Goal: Information Seeking & Learning: Understand process/instructions

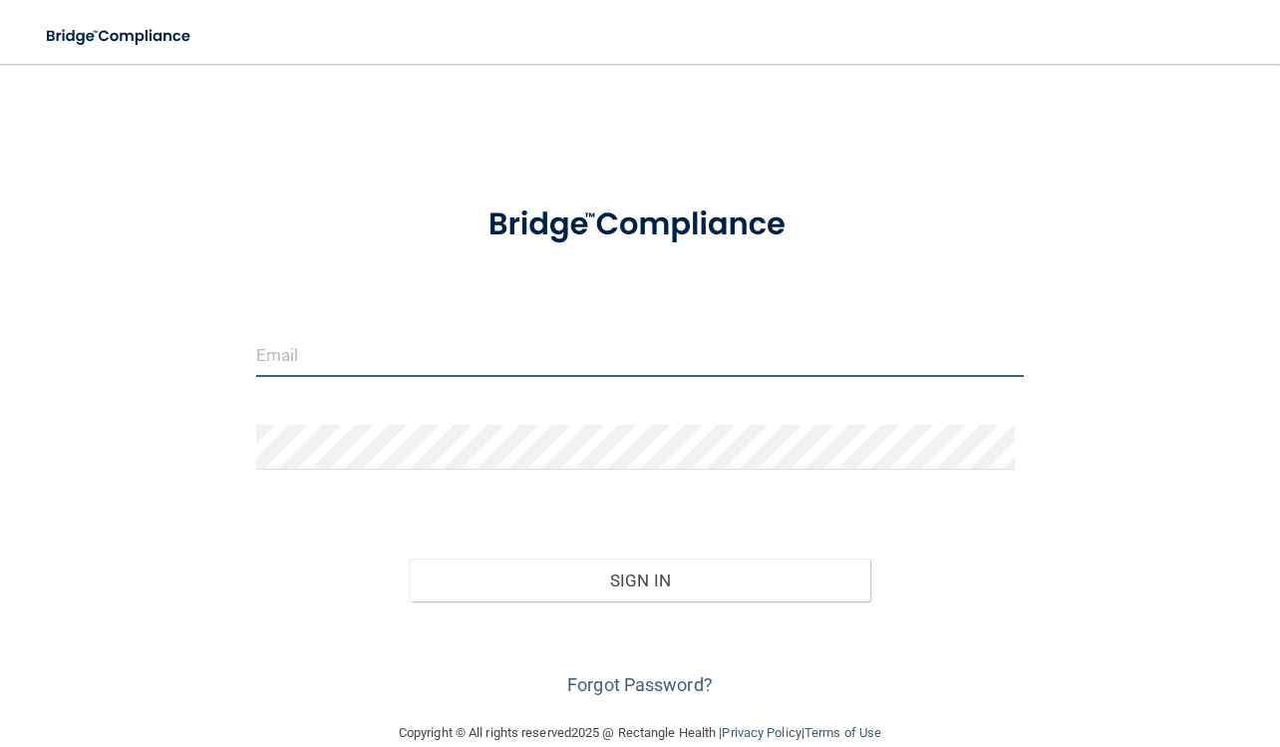
click at [280, 348] on input "email" at bounding box center [640, 354] width 768 height 45
type input "[EMAIL_ADDRESS][DOMAIN_NAME]"
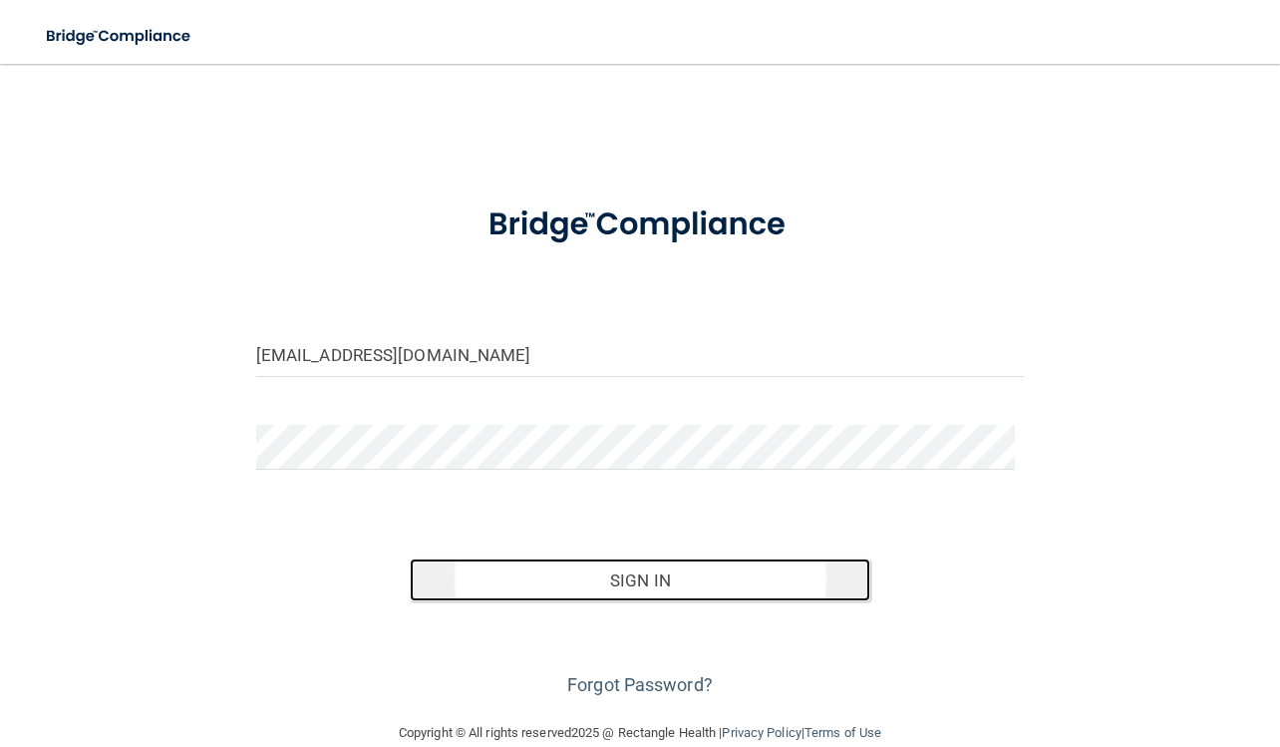
click at [539, 577] on button "Sign In" at bounding box center [640, 580] width 460 height 44
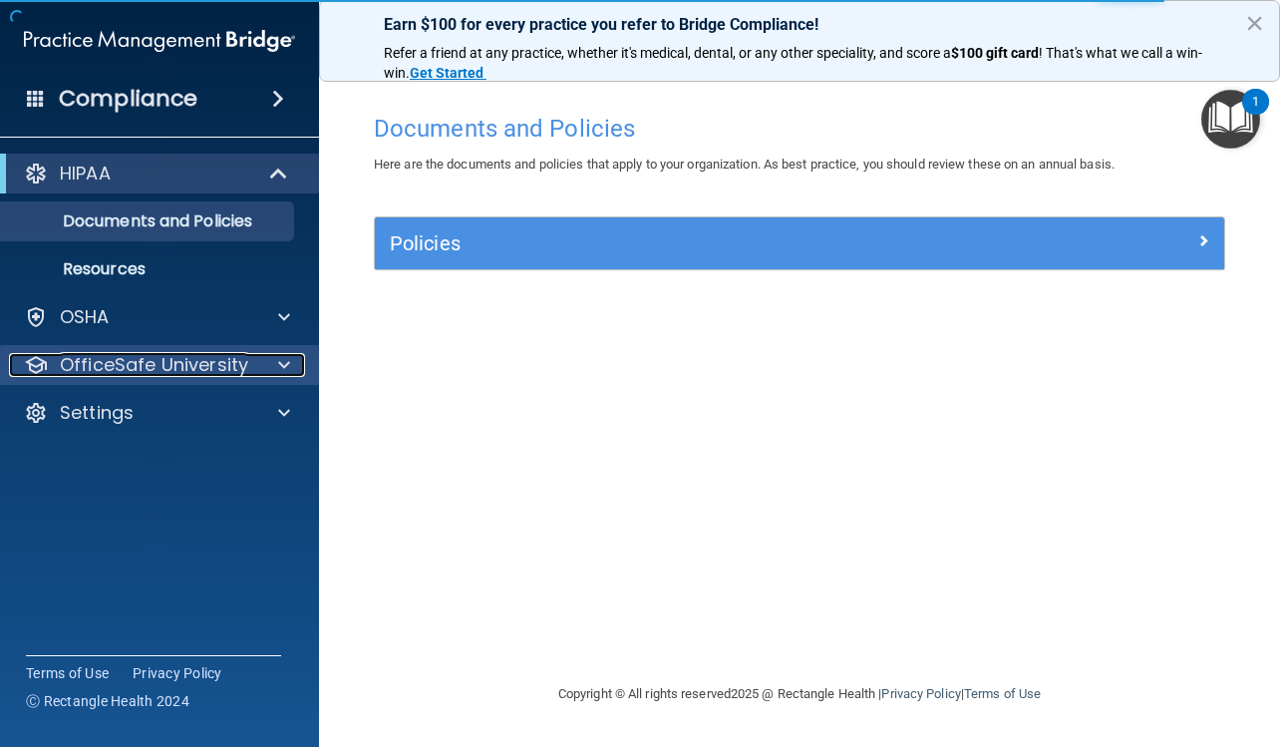
click at [163, 364] on p "OfficeSafe University" at bounding box center [154, 365] width 188 height 24
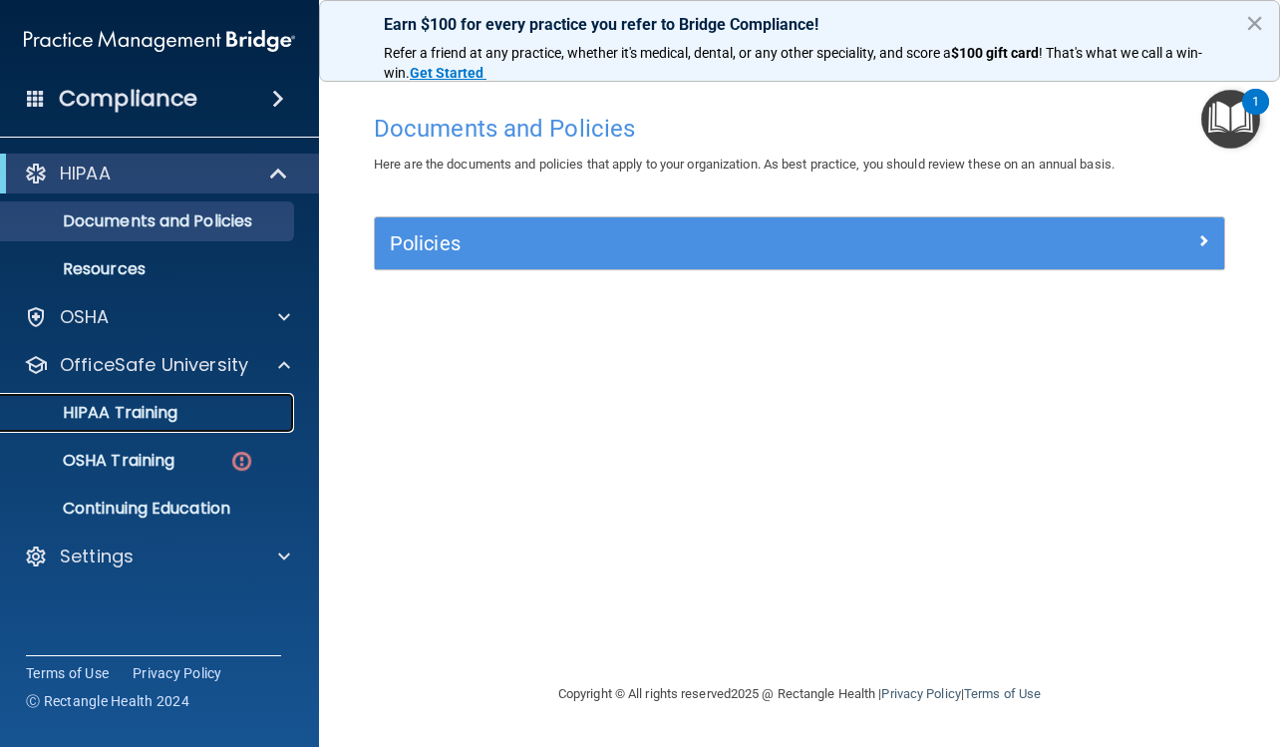
click at [138, 424] on link "HIPAA Training" at bounding box center [137, 413] width 314 height 40
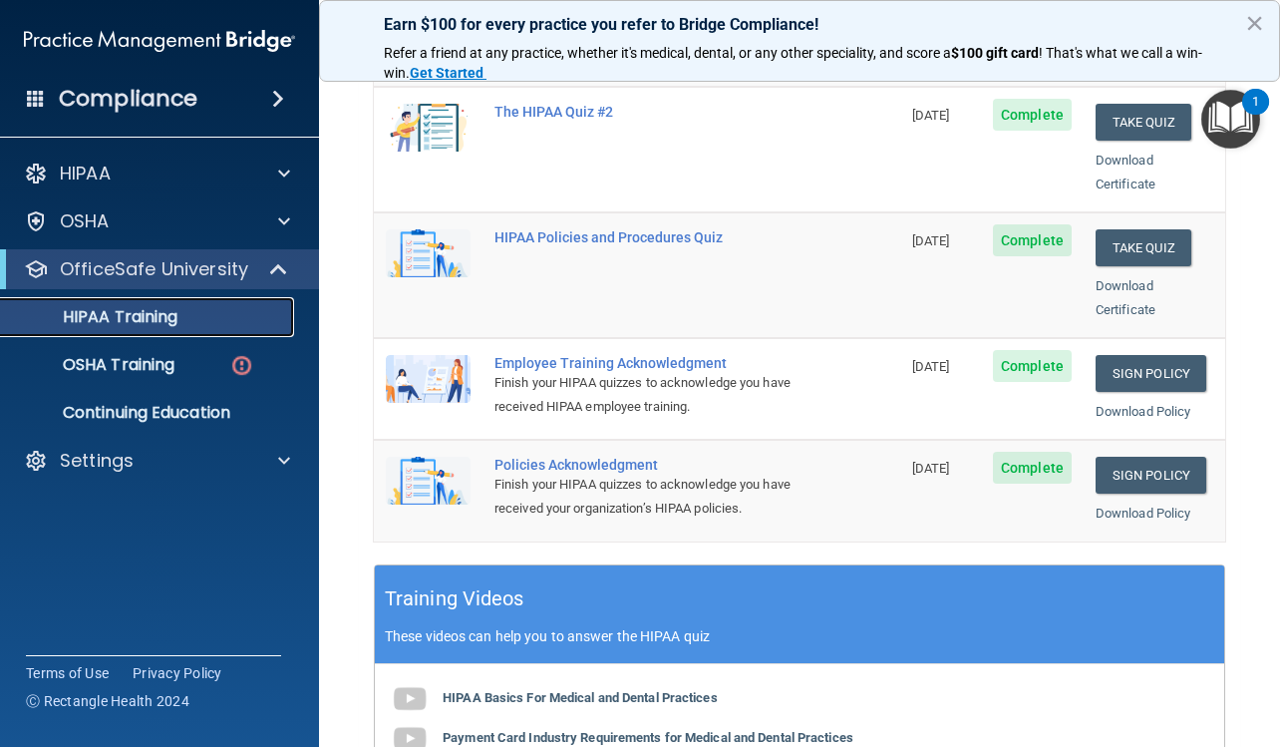
scroll to position [399, 0]
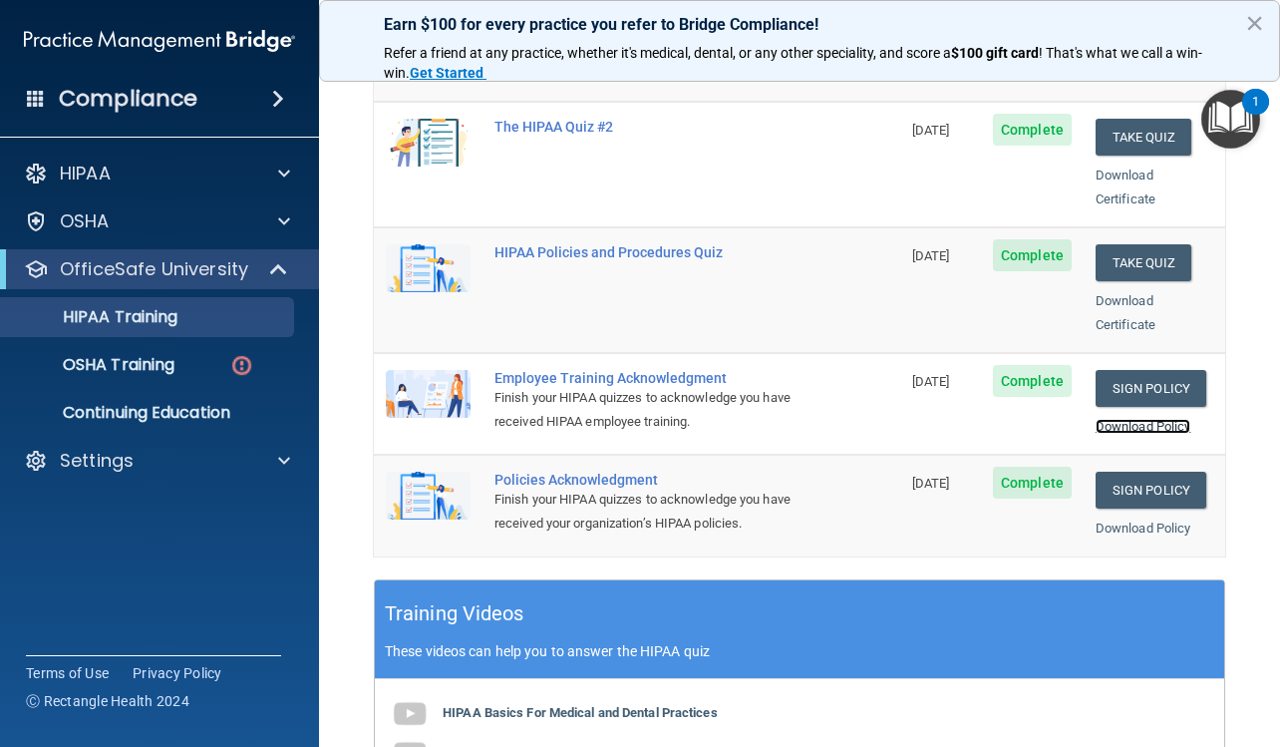
click at [1106, 419] on link "Download Policy" at bounding box center [1143, 426] width 96 height 15
click at [1122, 471] on link "Sign Policy" at bounding box center [1150, 489] width 111 height 37
click at [1124, 520] on link "Download Policy" at bounding box center [1143, 527] width 96 height 15
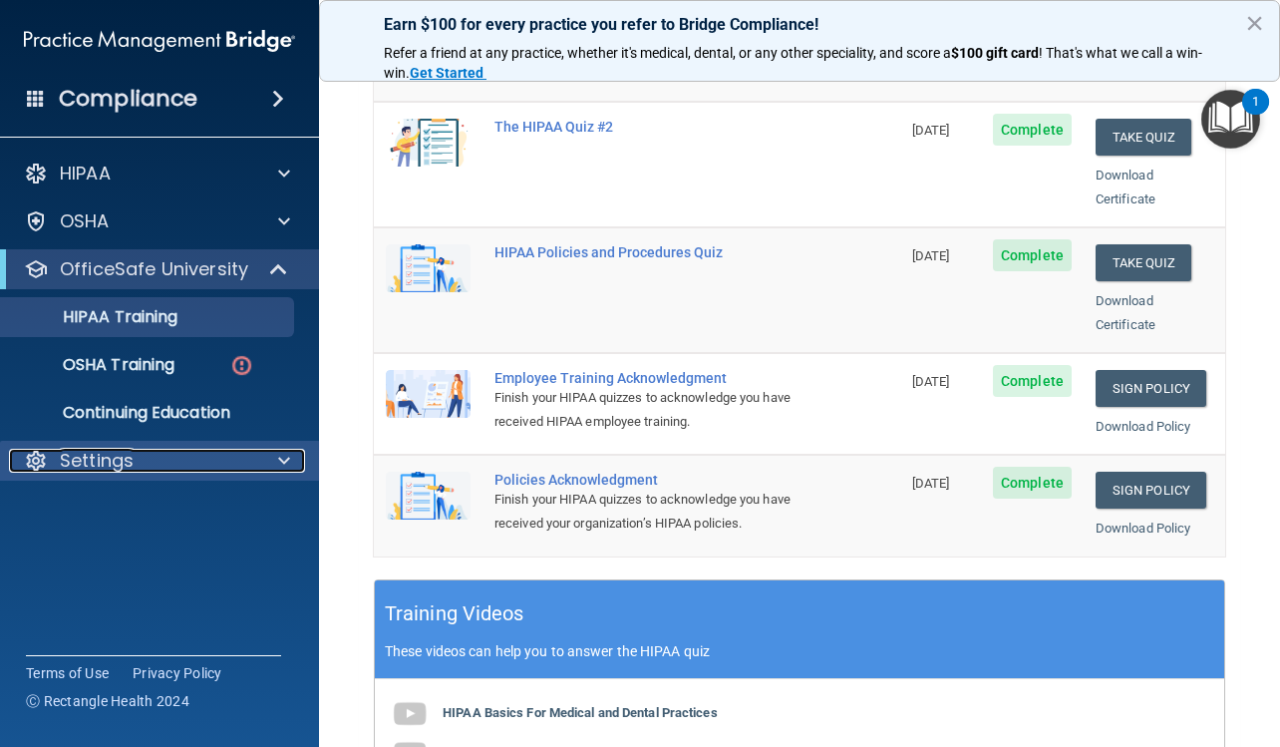
click at [245, 455] on div "Settings" at bounding box center [132, 461] width 247 height 24
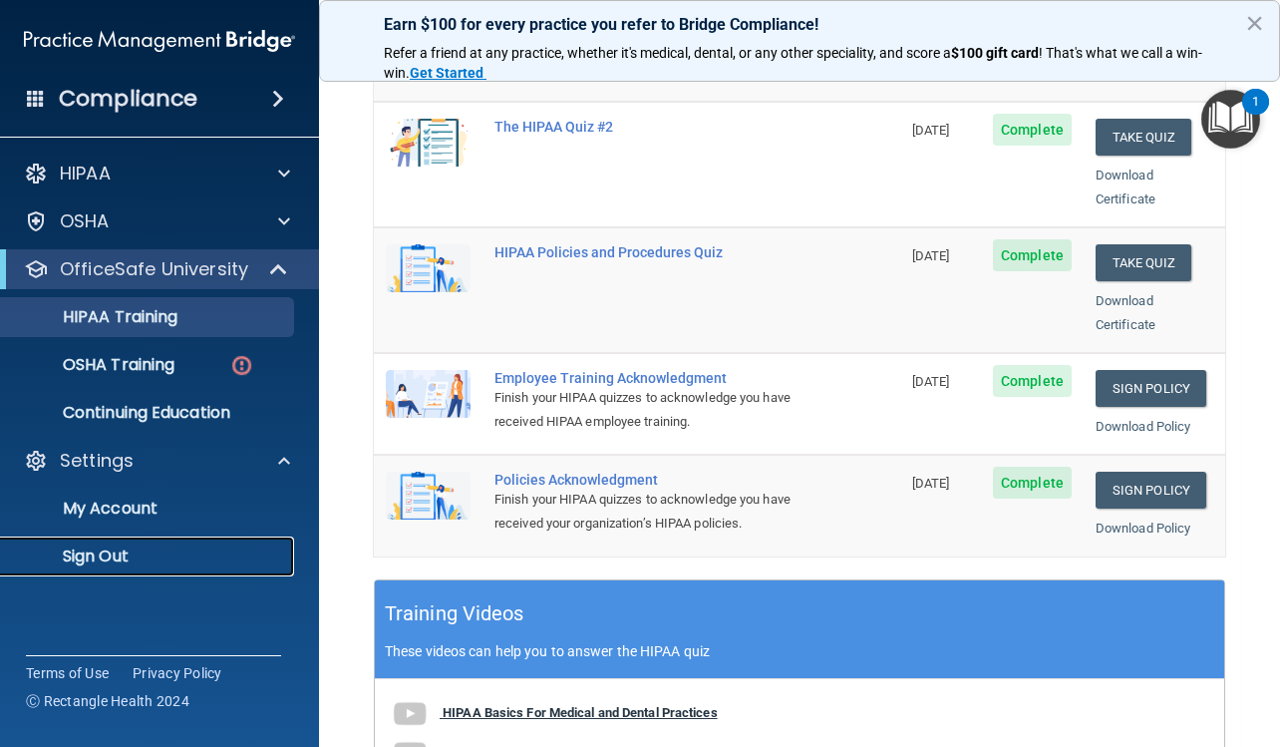
click at [114, 552] on p "Sign Out" at bounding box center [149, 556] width 272 height 20
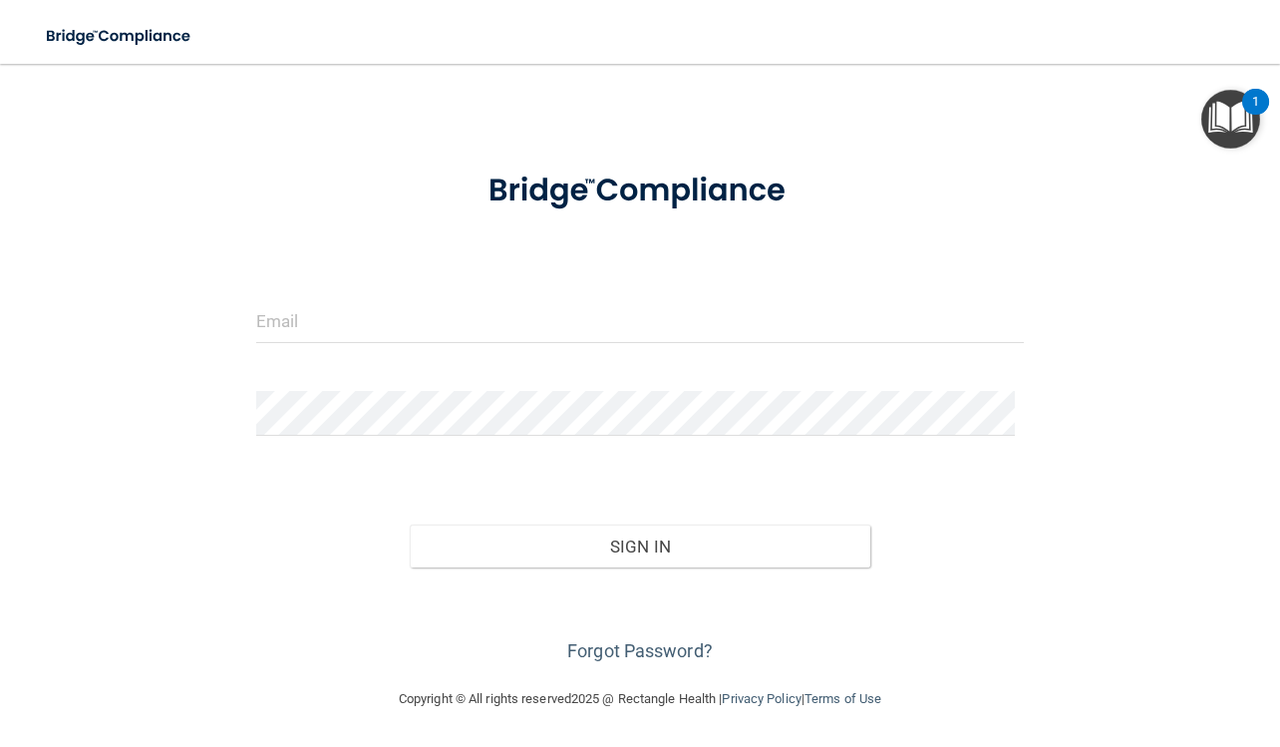
scroll to position [33, 0]
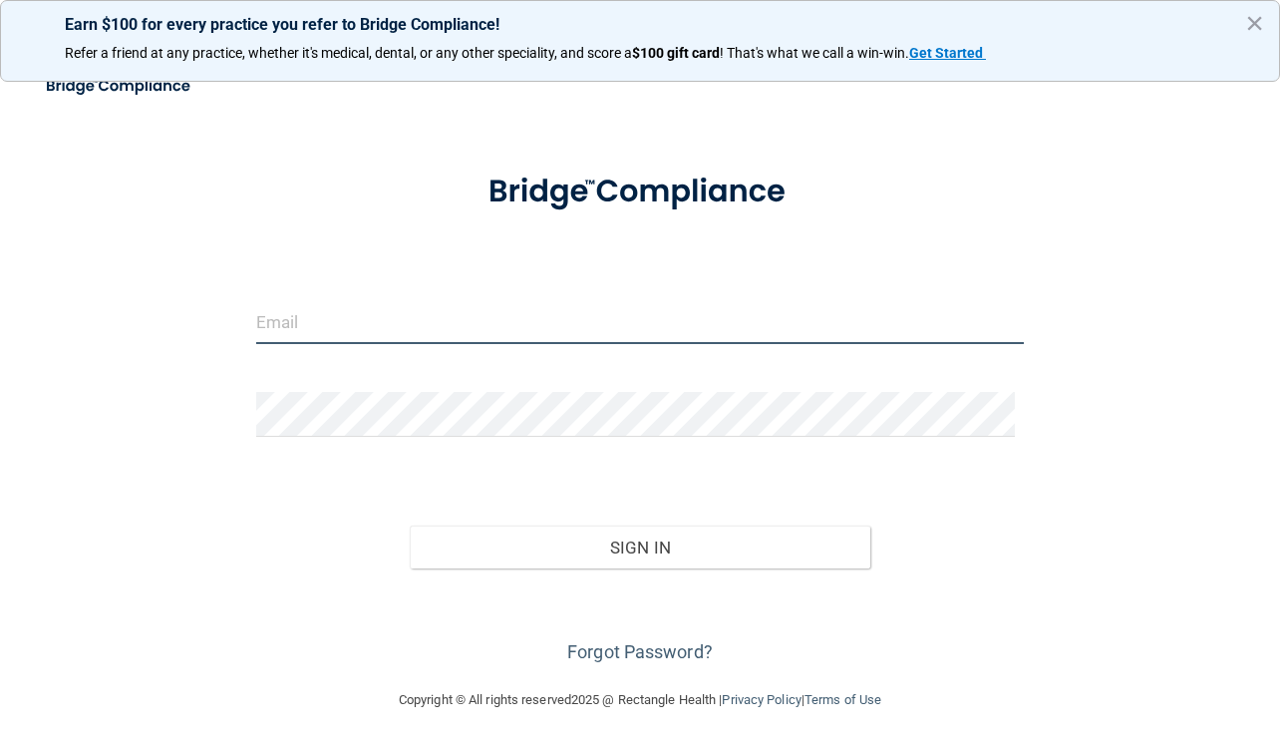
click at [316, 310] on input "email" at bounding box center [640, 321] width 768 height 45
type input "pdznissan@gmail.com"
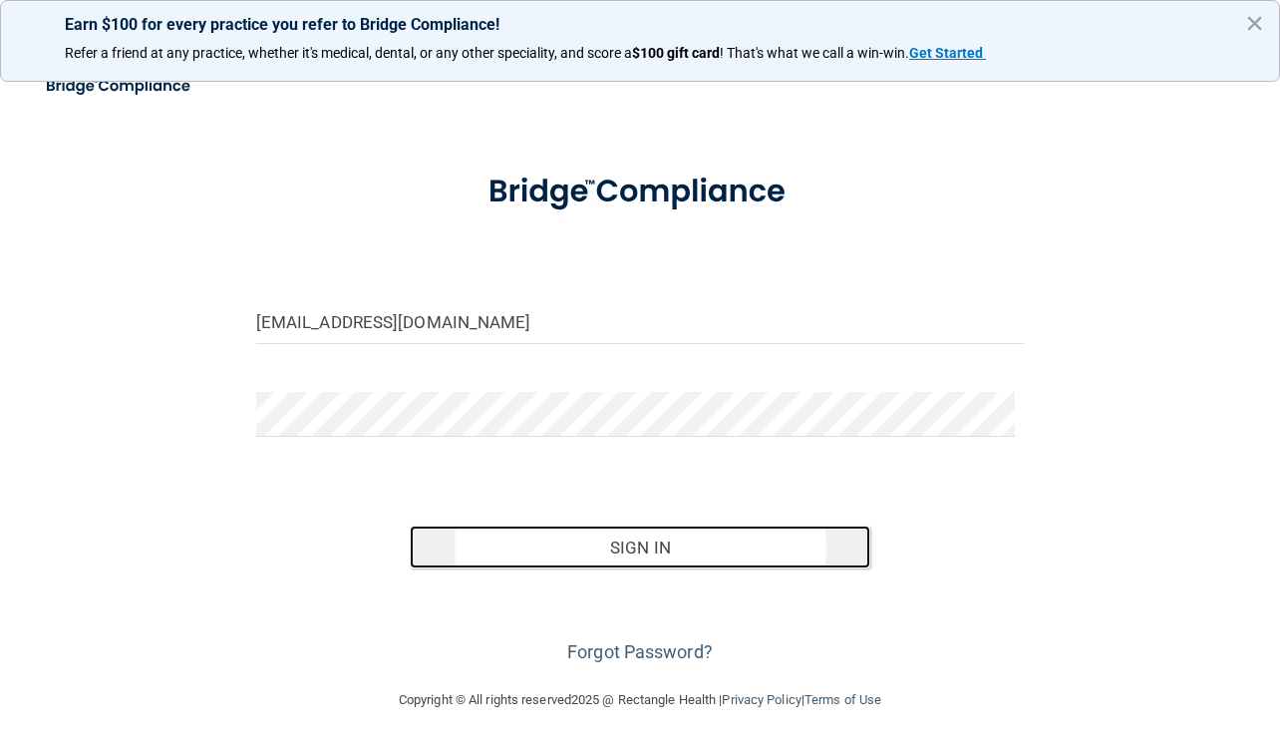
click at [529, 545] on button "Sign In" at bounding box center [640, 547] width 460 height 44
click at [500, 553] on button "Sign In" at bounding box center [640, 547] width 460 height 44
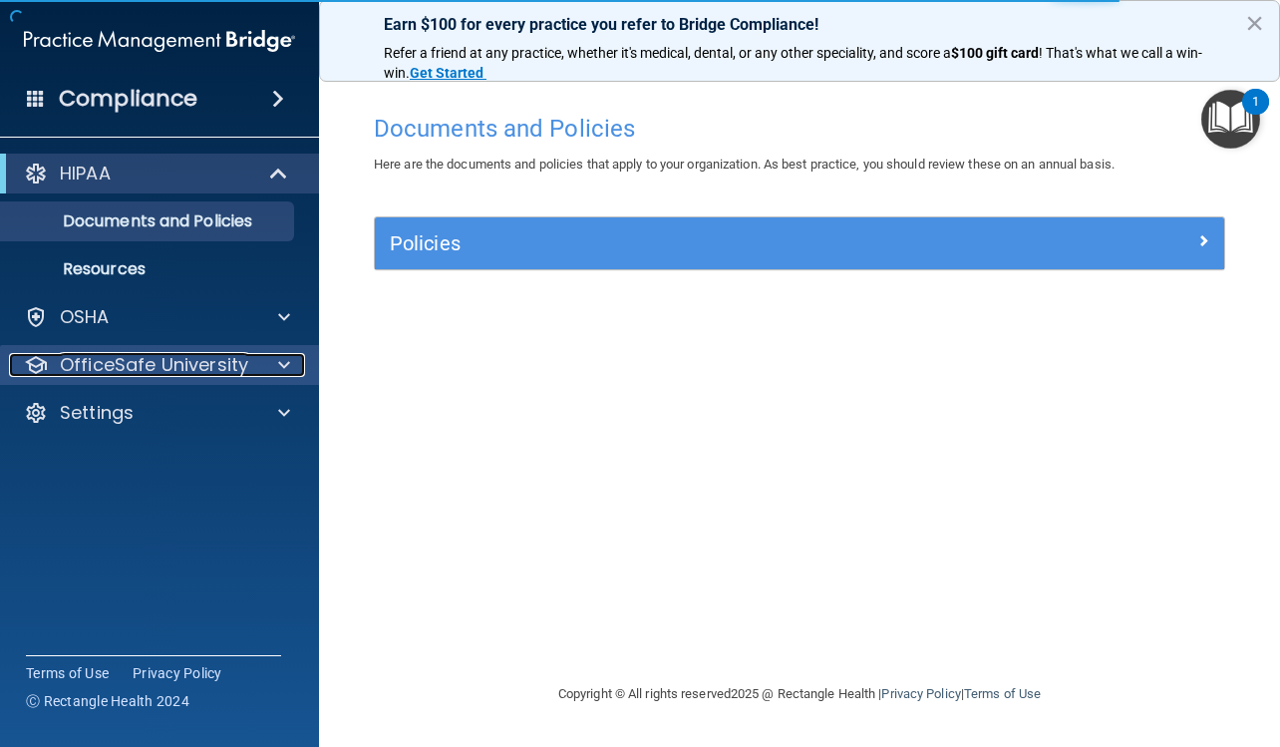
click at [285, 363] on span at bounding box center [284, 365] width 12 height 24
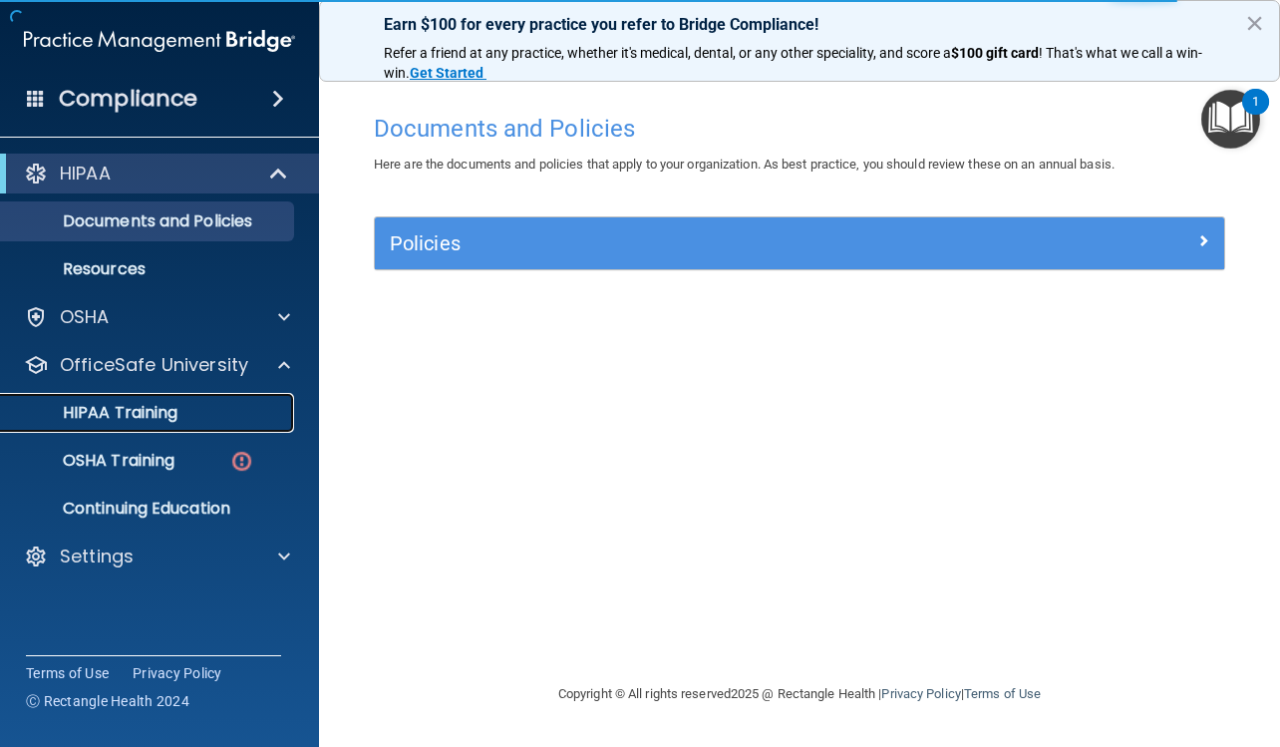
click at [269, 406] on div "HIPAA Training" at bounding box center [149, 413] width 272 height 20
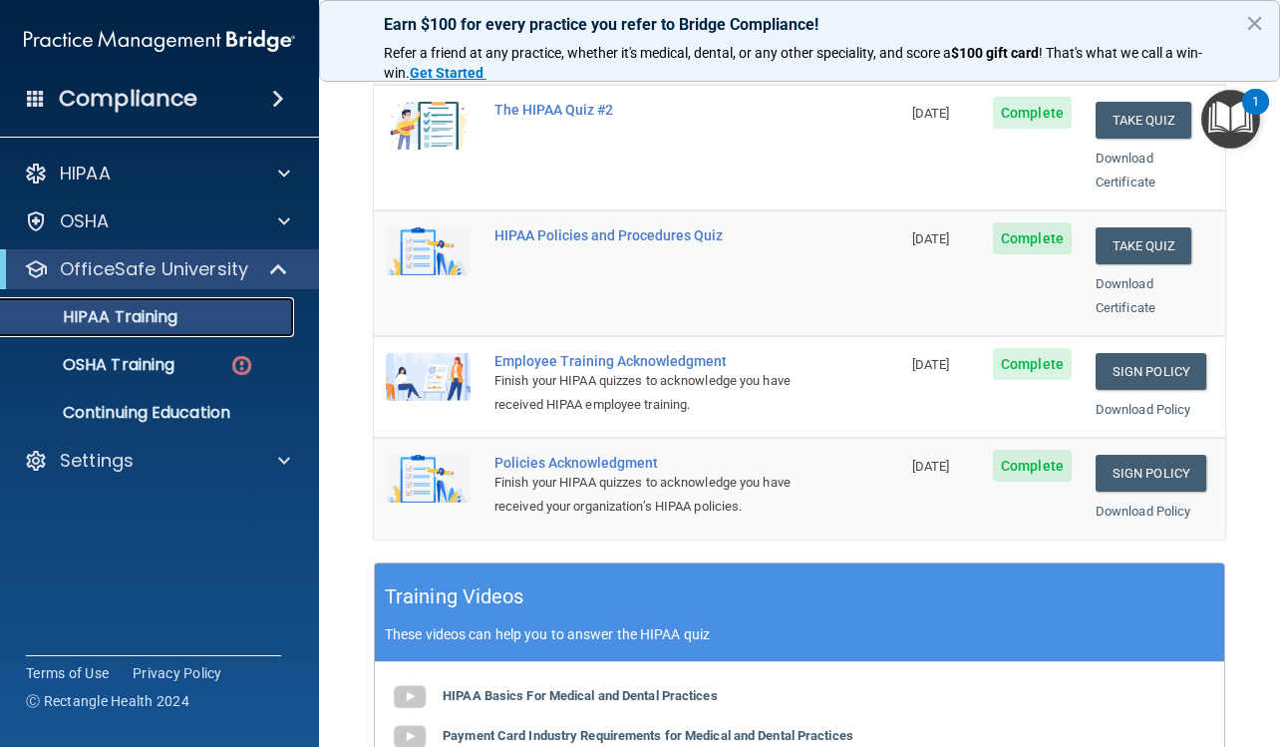
scroll to position [498, 0]
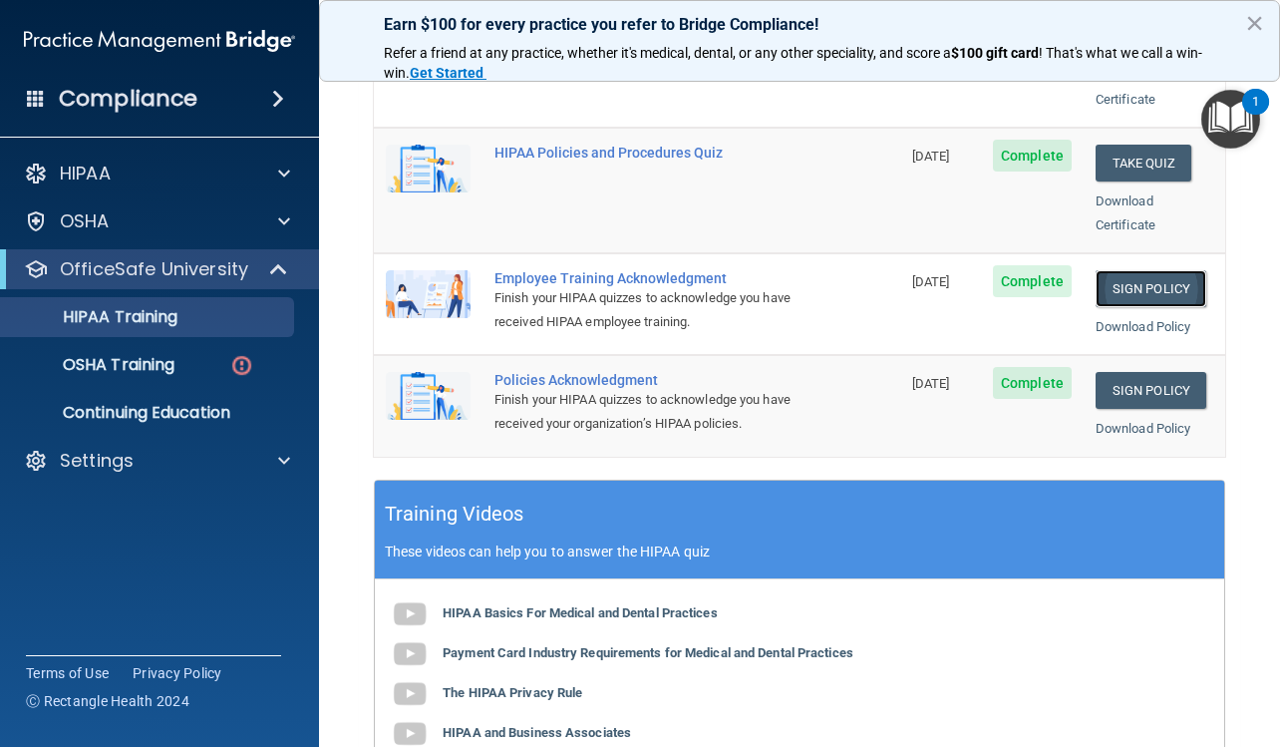
click at [1168, 270] on link "Sign Policy" at bounding box center [1150, 288] width 111 height 37
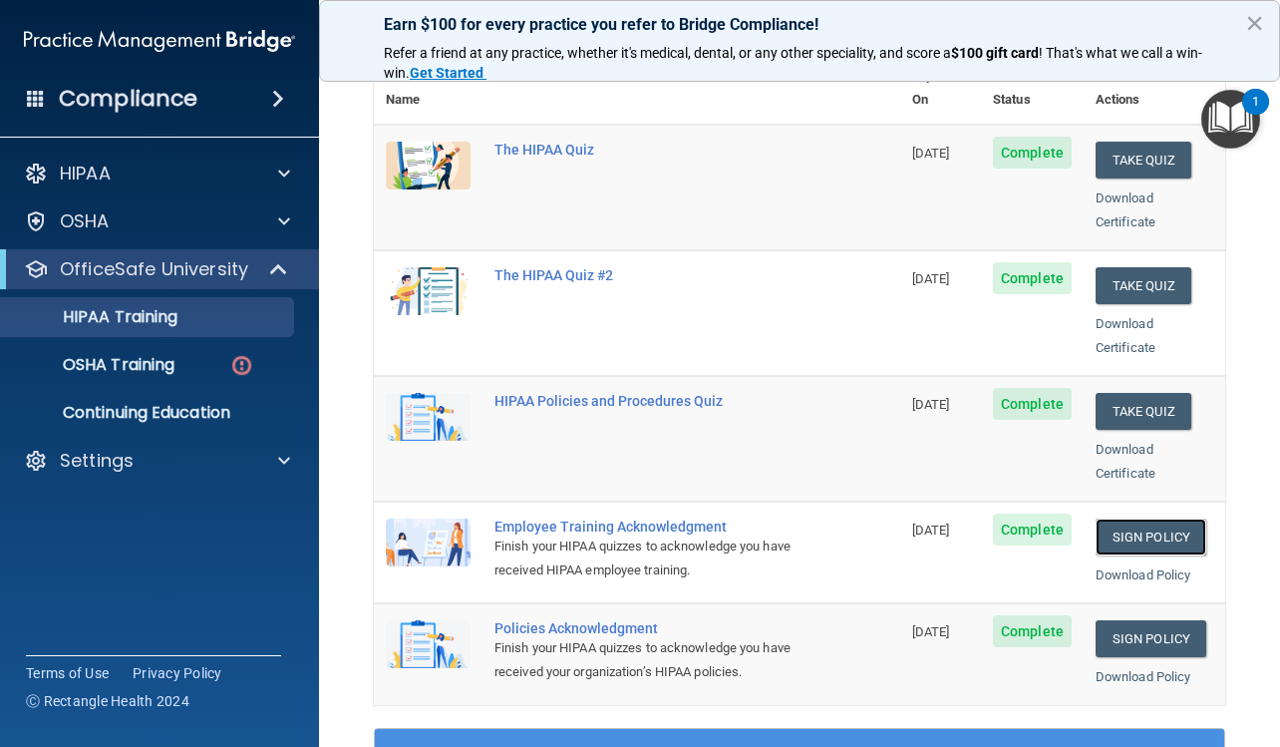
scroll to position [299, 0]
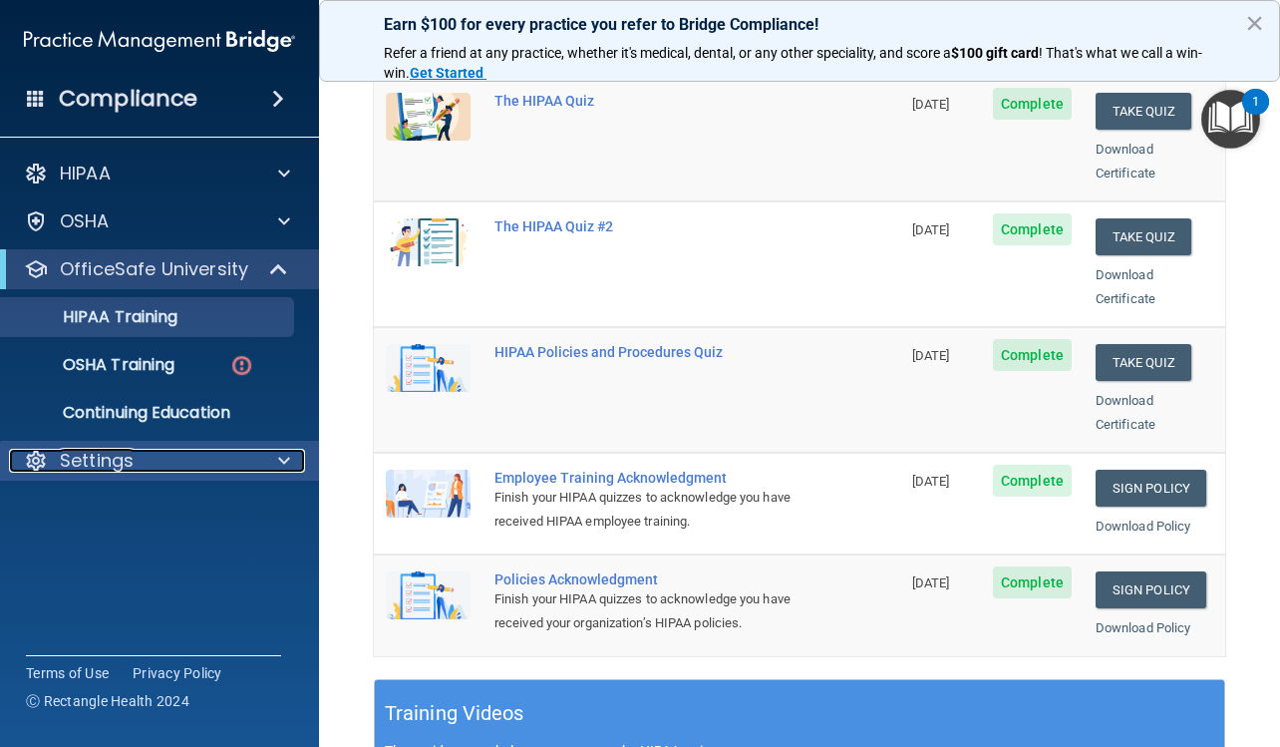
click at [171, 458] on div "Settings" at bounding box center [132, 461] width 247 height 24
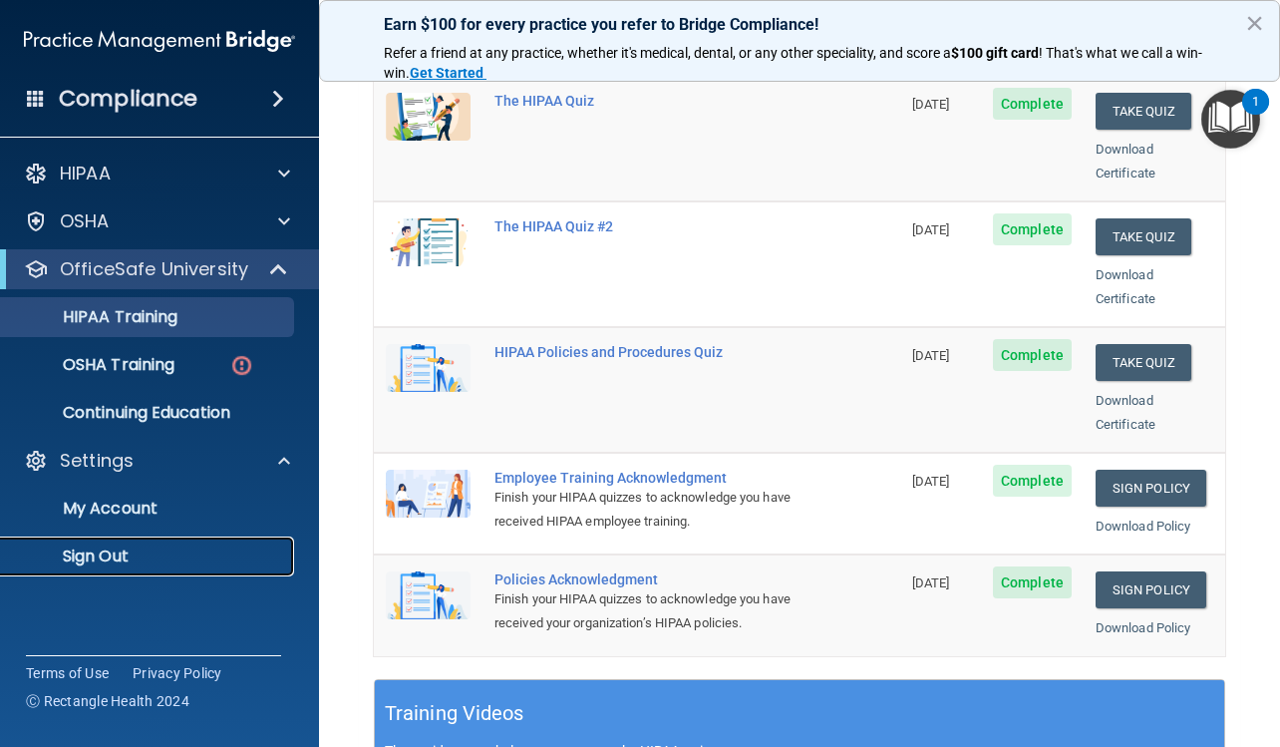
click at [116, 555] on p "Sign Out" at bounding box center [149, 556] width 272 height 20
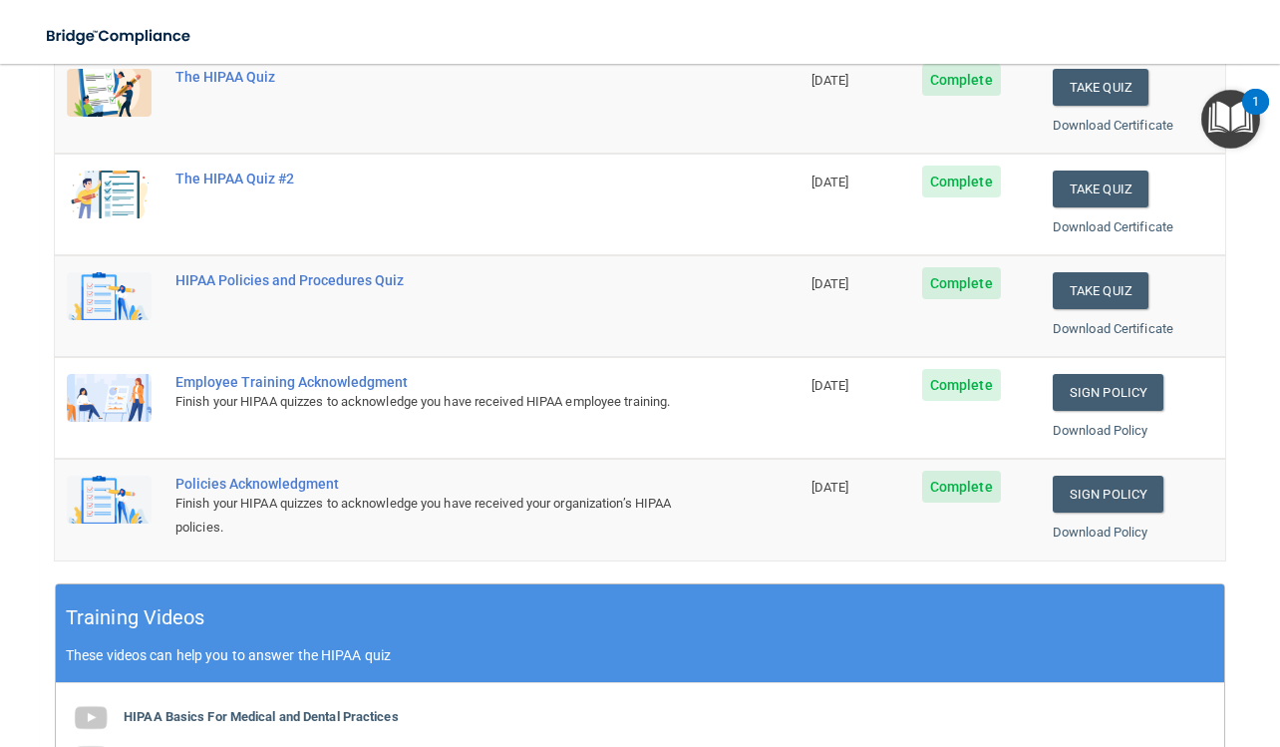
scroll to position [33, 0]
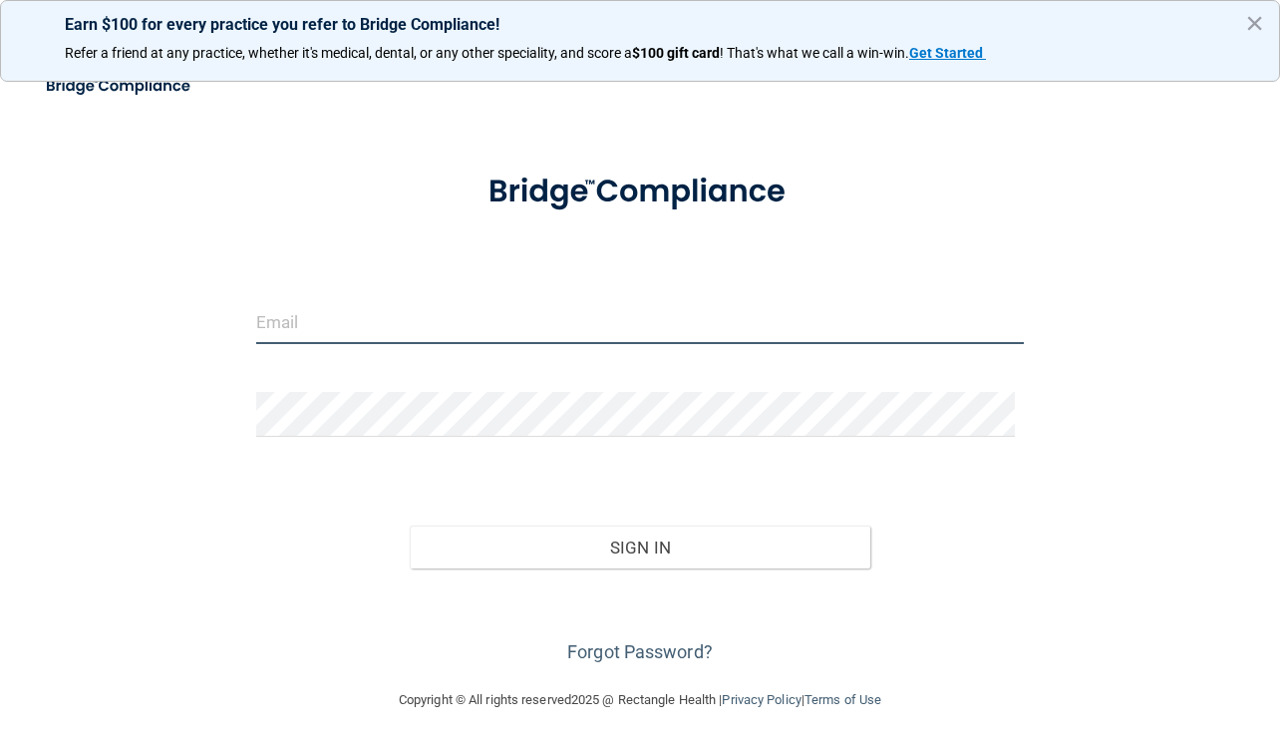
click at [430, 334] on input "email" at bounding box center [640, 321] width 768 height 45
type input "dbeakler@comcast.net"
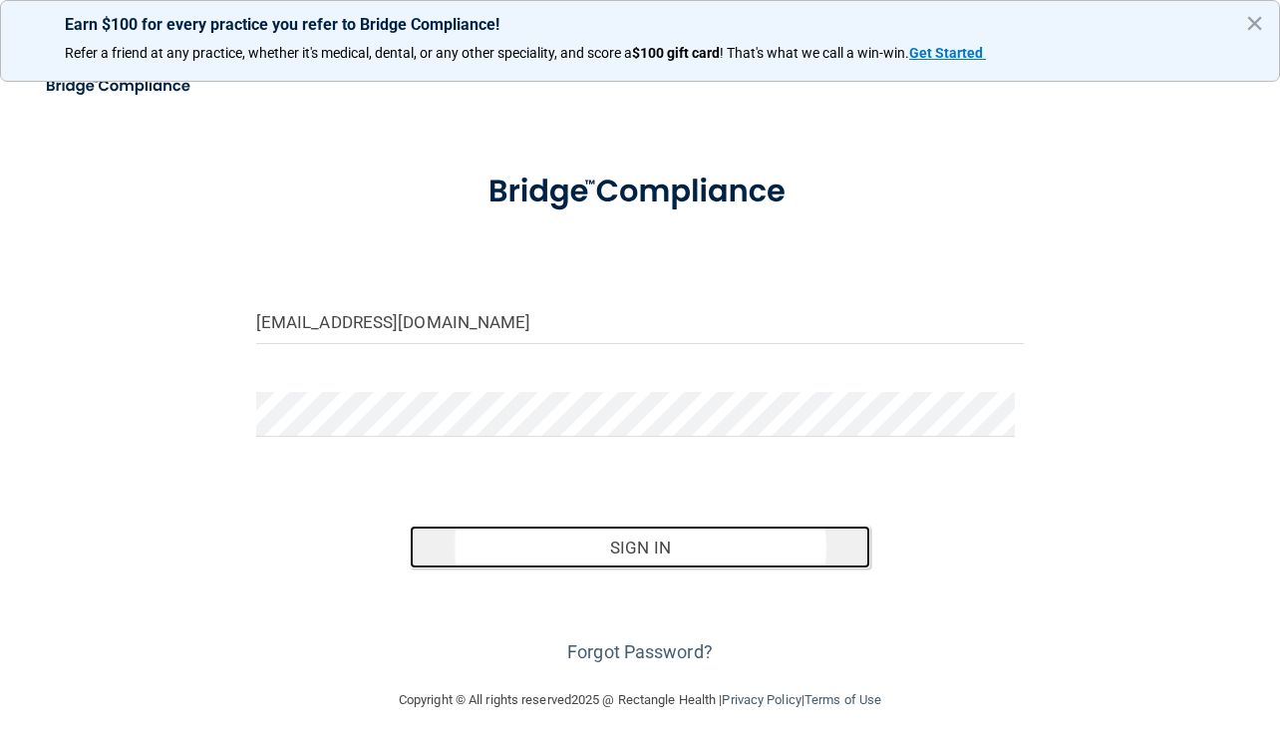
click at [651, 551] on button "Sign In" at bounding box center [640, 547] width 460 height 44
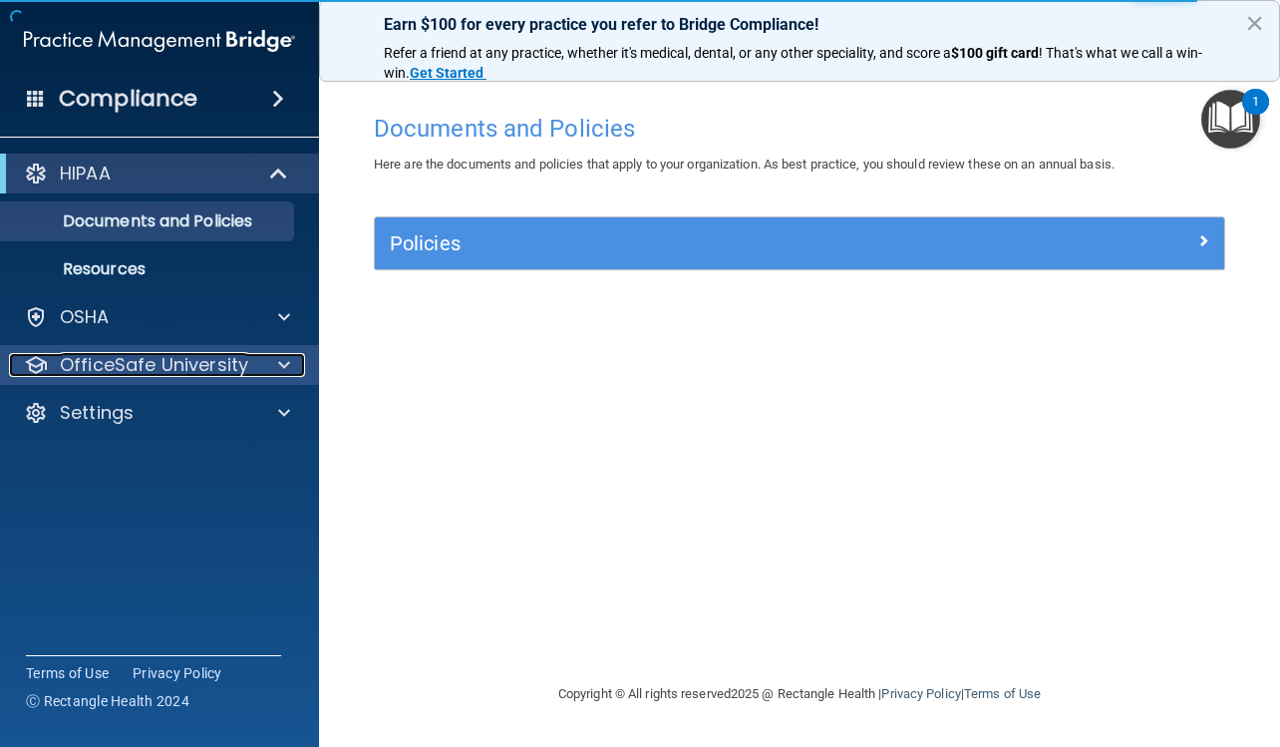
click at [281, 362] on span at bounding box center [284, 365] width 12 height 24
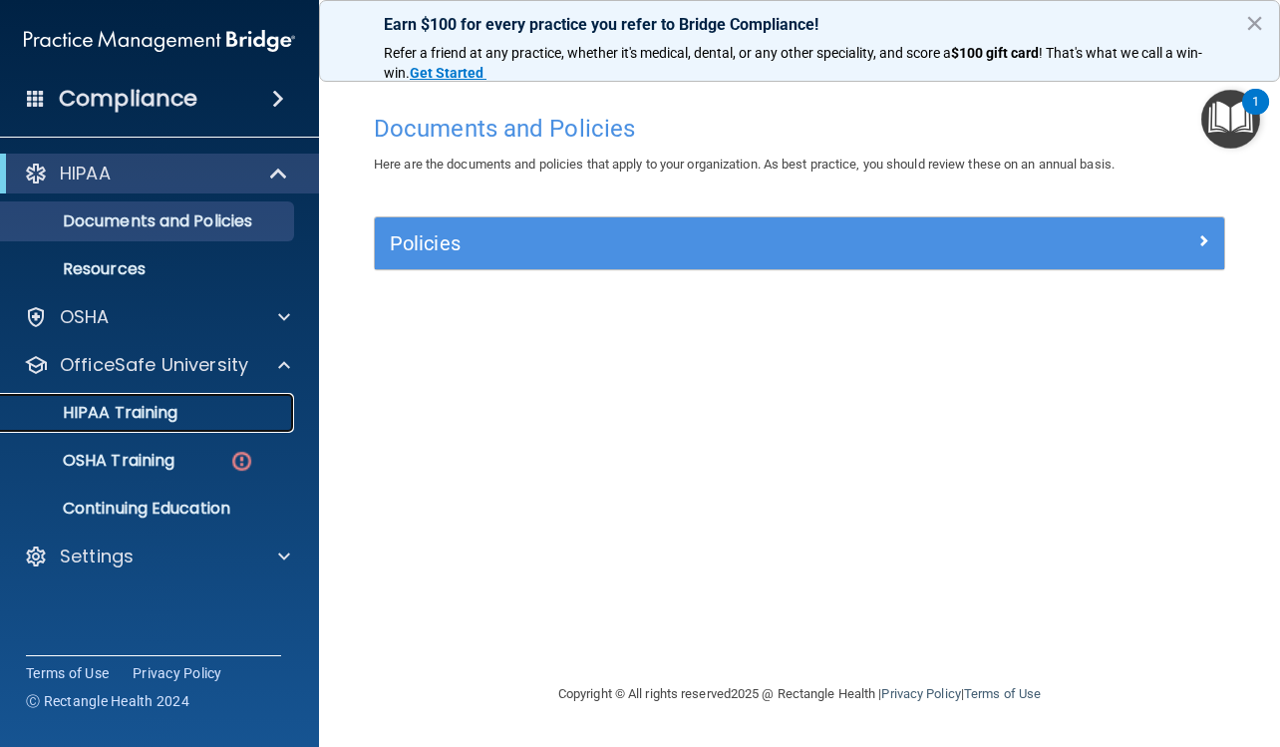
click at [145, 412] on p "HIPAA Training" at bounding box center [95, 413] width 164 height 20
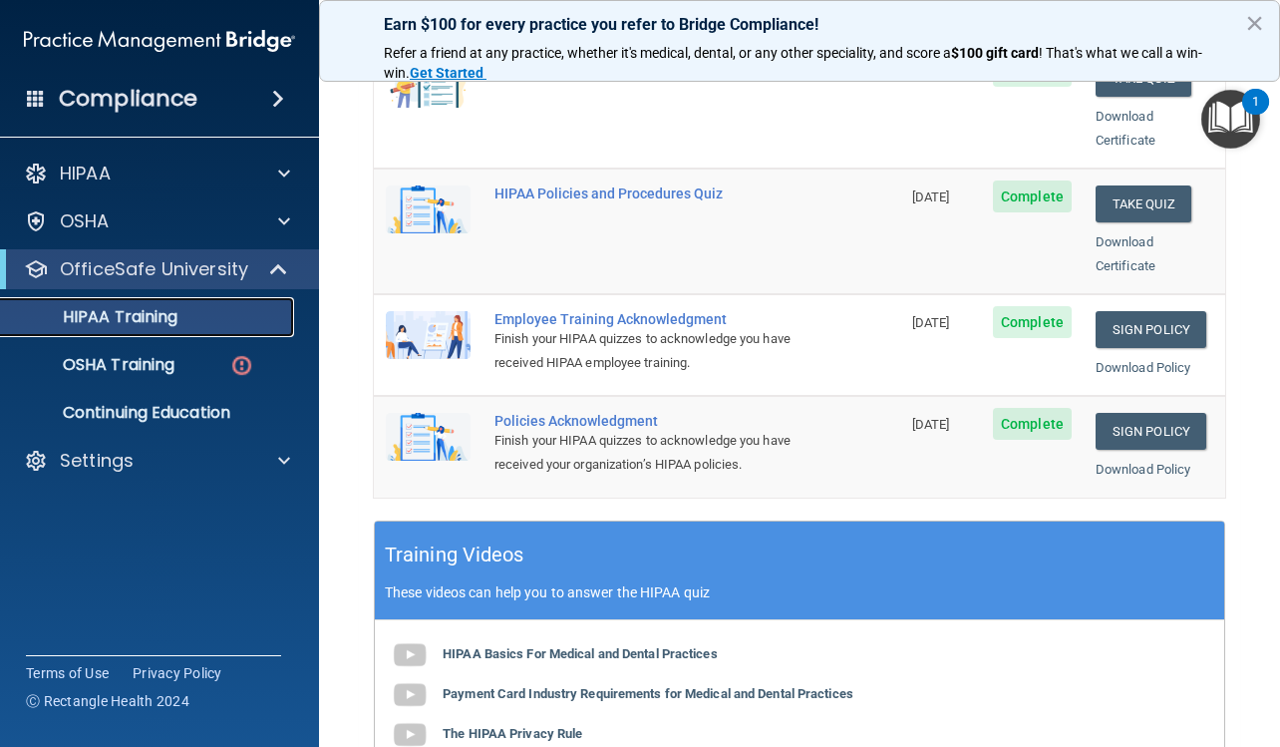
scroll to position [455, 0]
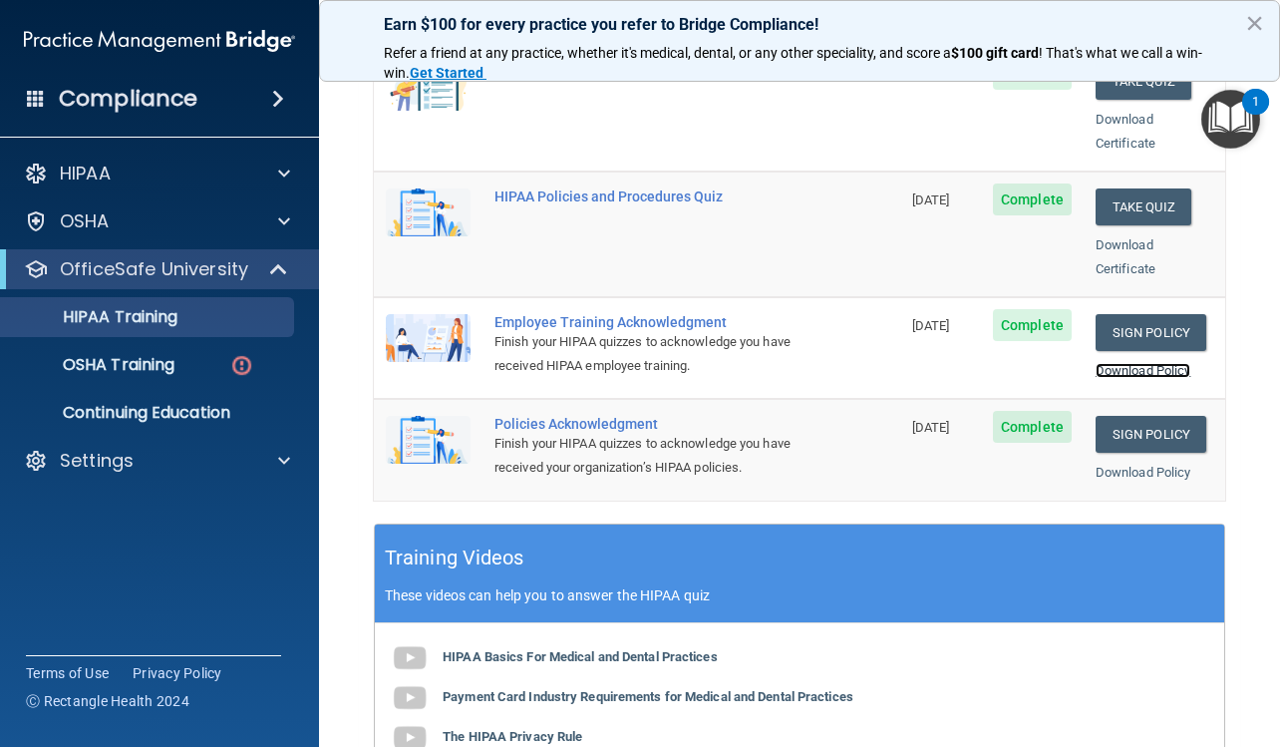
click at [1134, 363] on link "Download Policy" at bounding box center [1143, 370] width 96 height 15
click at [1114, 460] on div "Download Policy" at bounding box center [1154, 472] width 118 height 24
click at [1114, 464] on link "Download Policy" at bounding box center [1143, 471] width 96 height 15
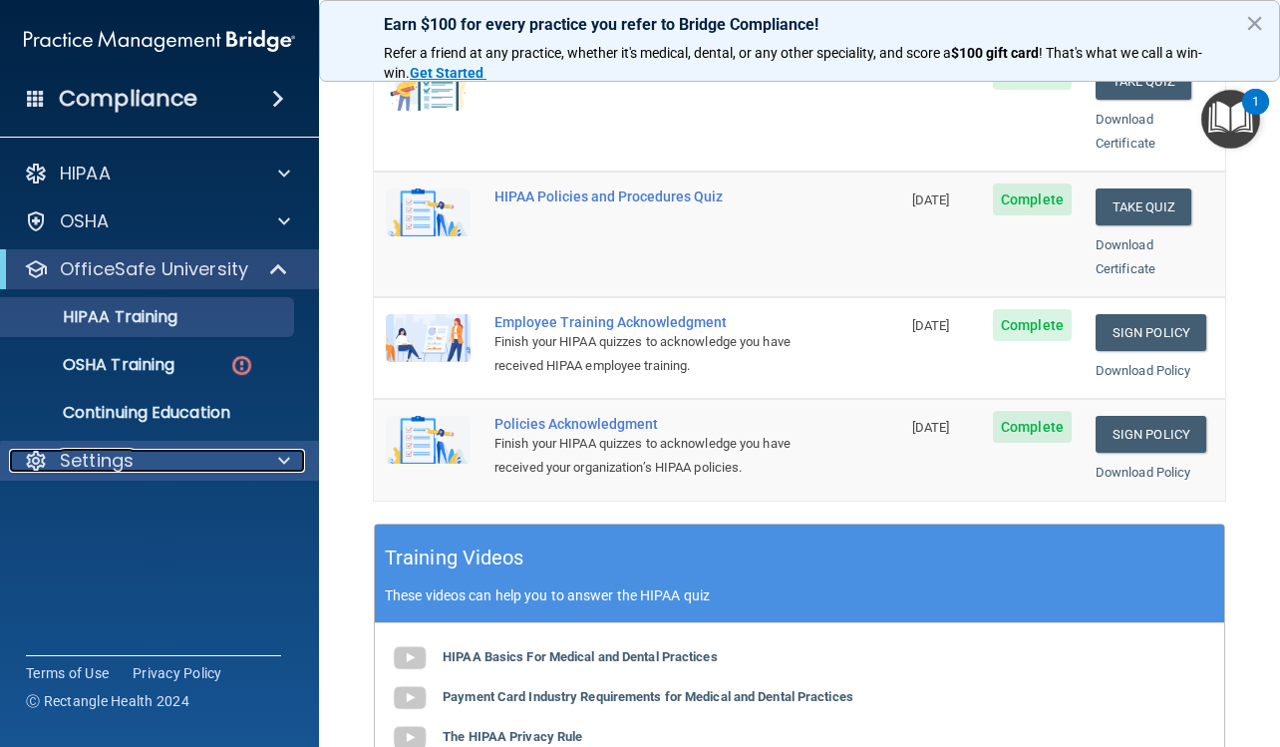
click at [108, 460] on p "Settings" at bounding box center [97, 461] width 74 height 24
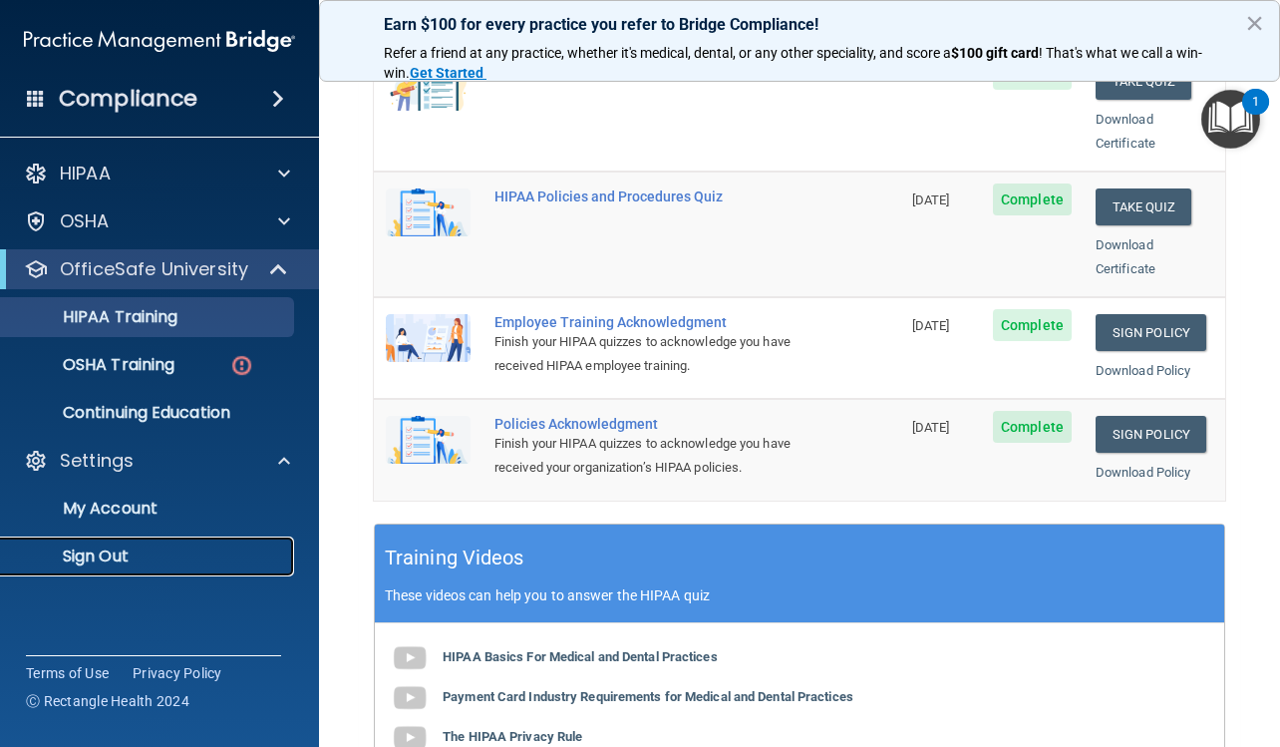
click at [106, 552] on p "Sign Out" at bounding box center [149, 556] width 272 height 20
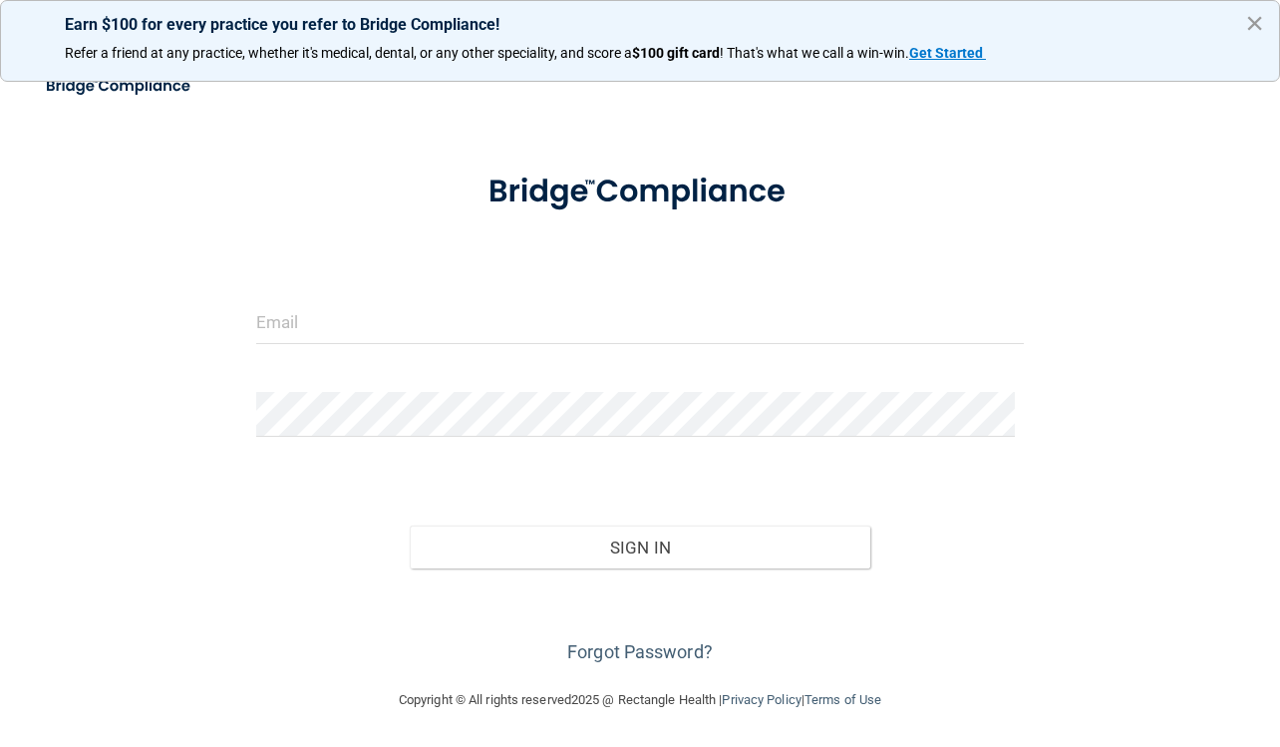
click at [1255, 15] on button "×" at bounding box center [1254, 23] width 19 height 32
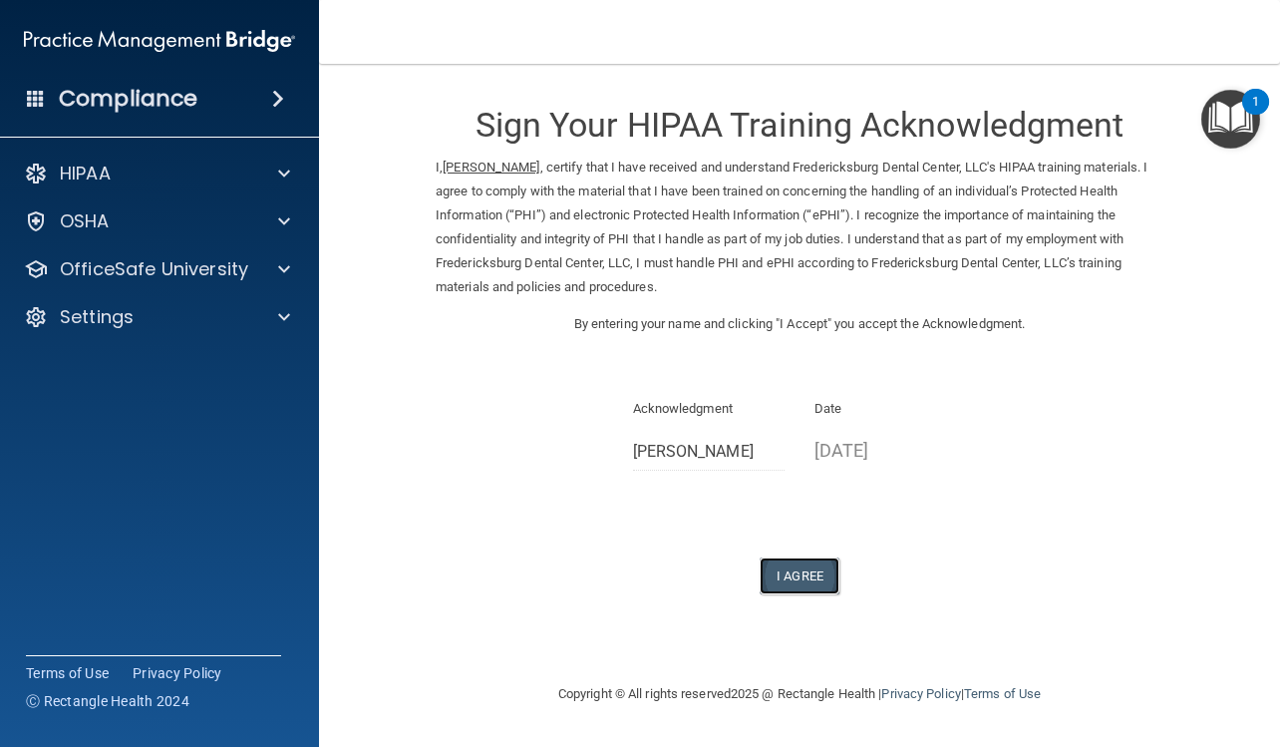
click at [810, 576] on button "I Agree" at bounding box center [800, 575] width 80 height 37
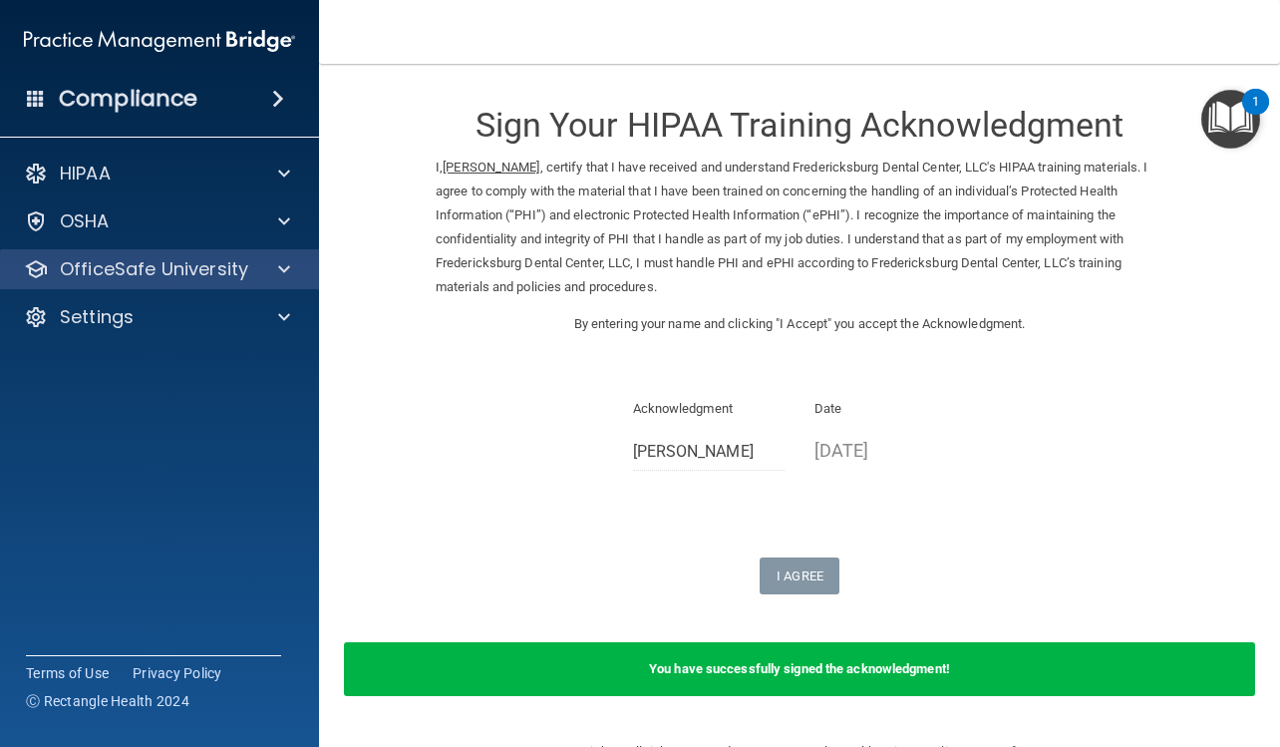
click at [264, 255] on div "OfficeSafe University" at bounding box center [160, 269] width 320 height 40
click at [278, 269] on span at bounding box center [284, 269] width 12 height 24
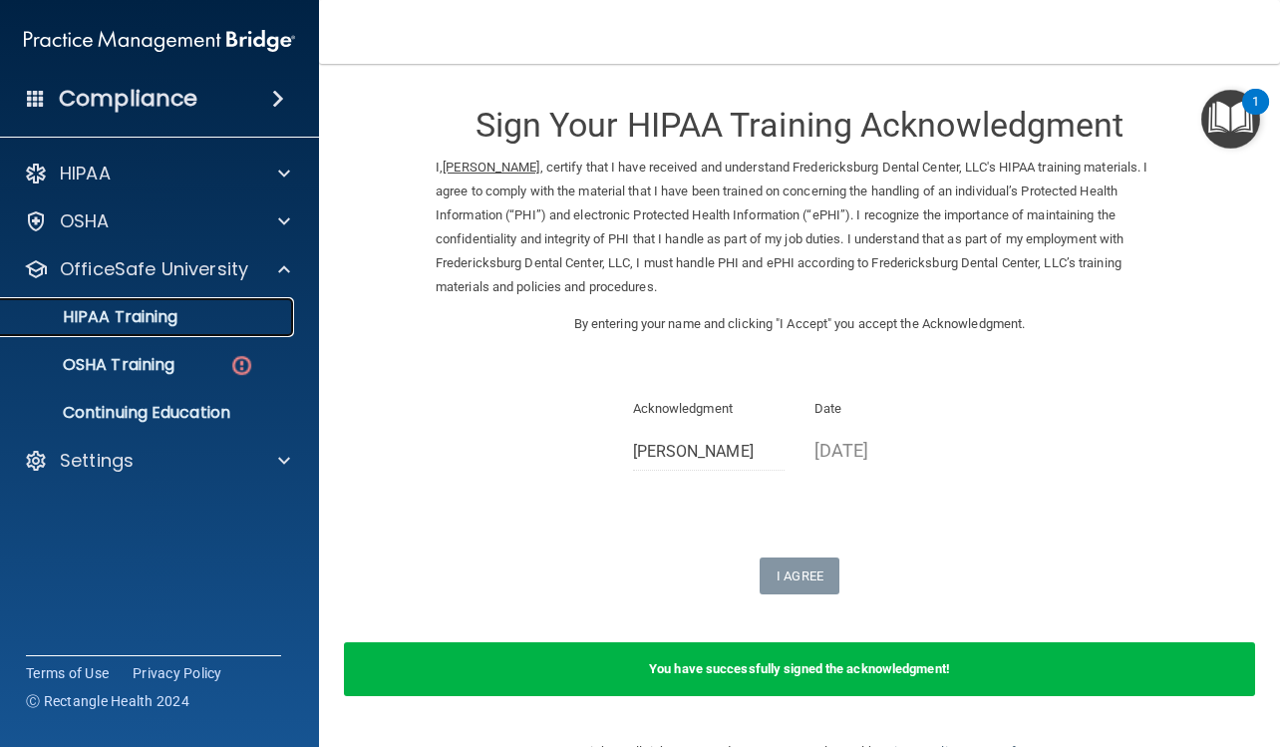
click at [149, 318] on p "HIPAA Training" at bounding box center [95, 317] width 164 height 20
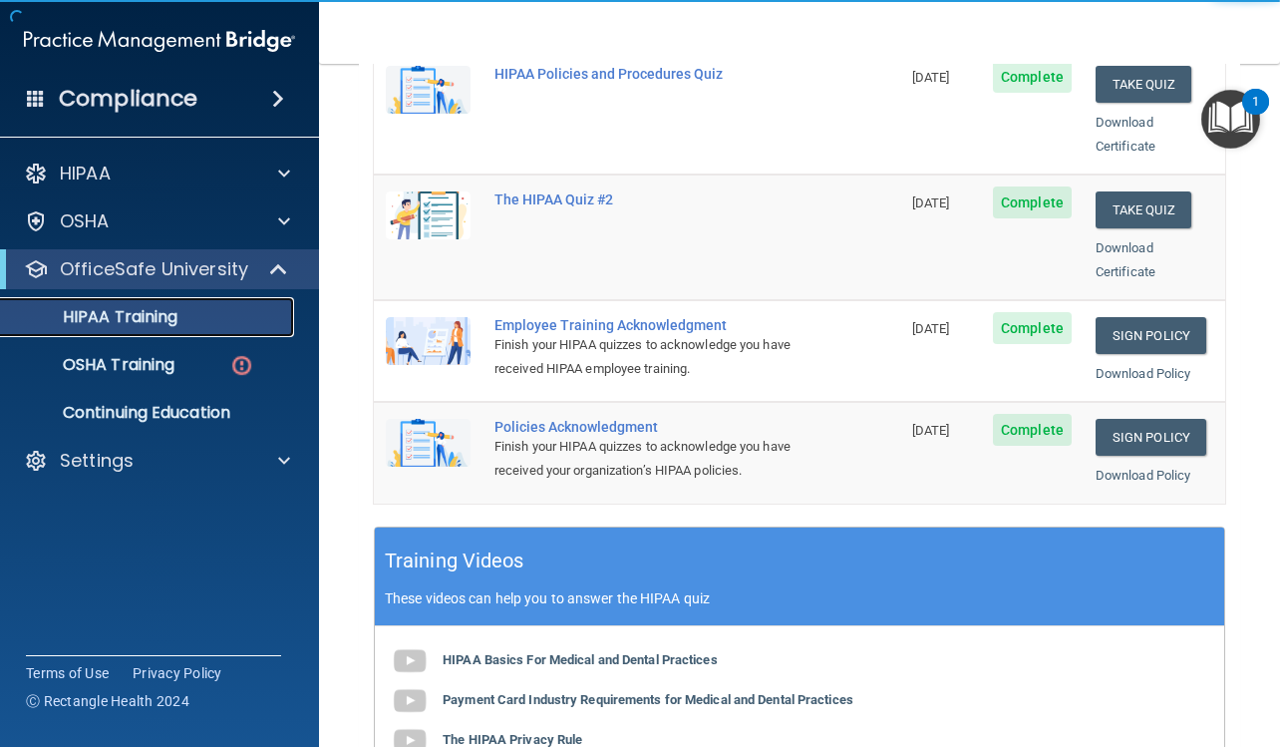
scroll to position [498, 0]
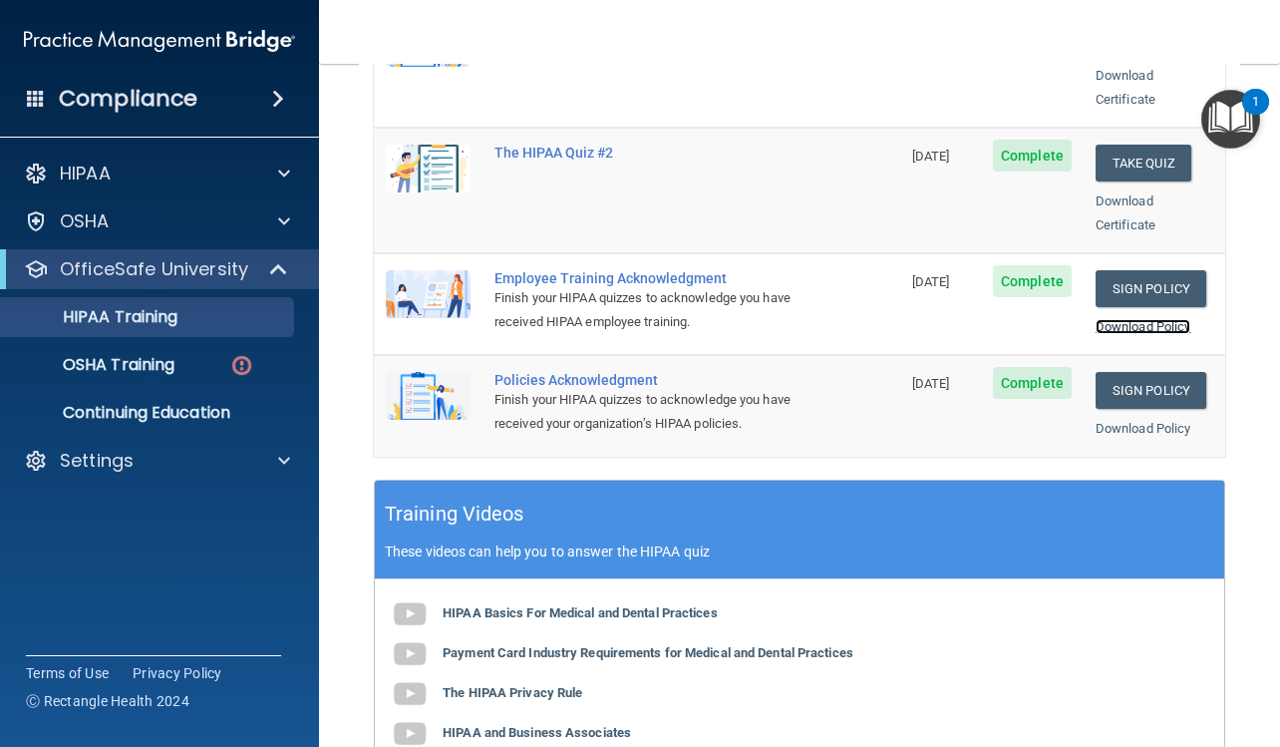
click at [1143, 319] on link "Download Policy" at bounding box center [1143, 326] width 96 height 15
click at [1120, 421] on link "Download Policy" at bounding box center [1143, 428] width 96 height 15
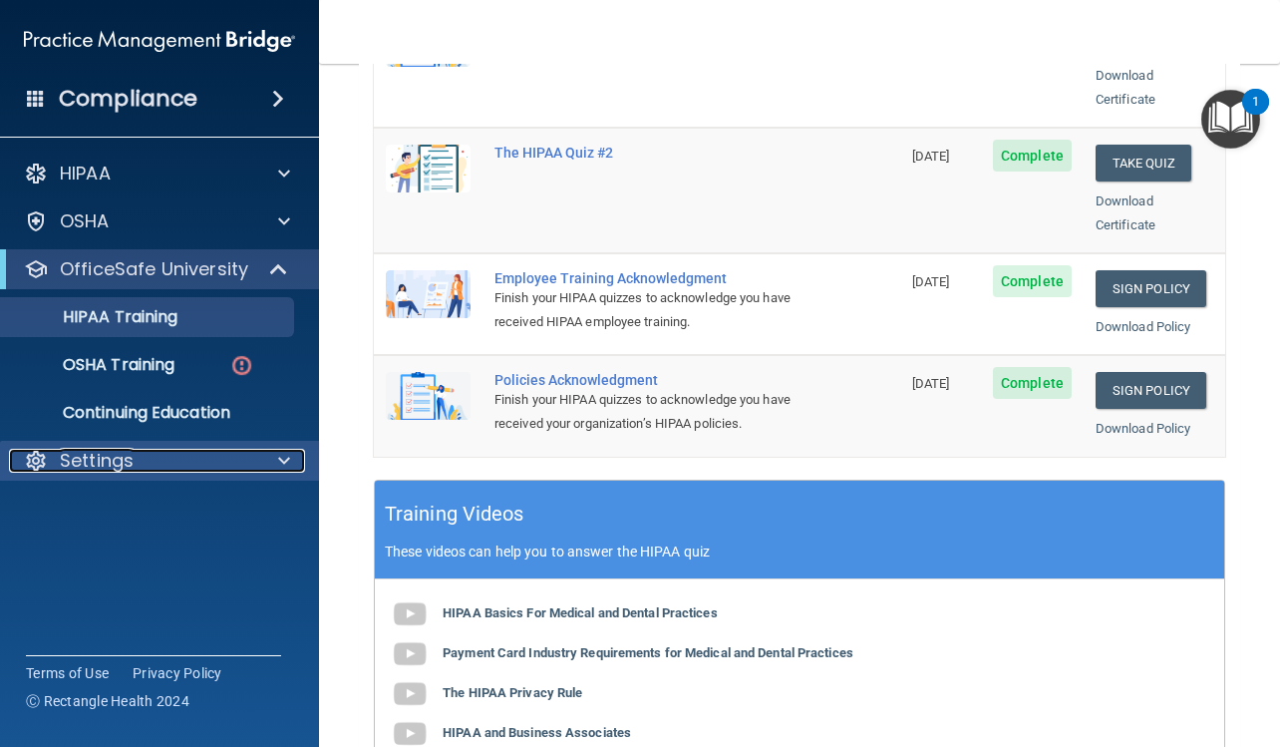
click at [118, 460] on p "Settings" at bounding box center [97, 461] width 74 height 24
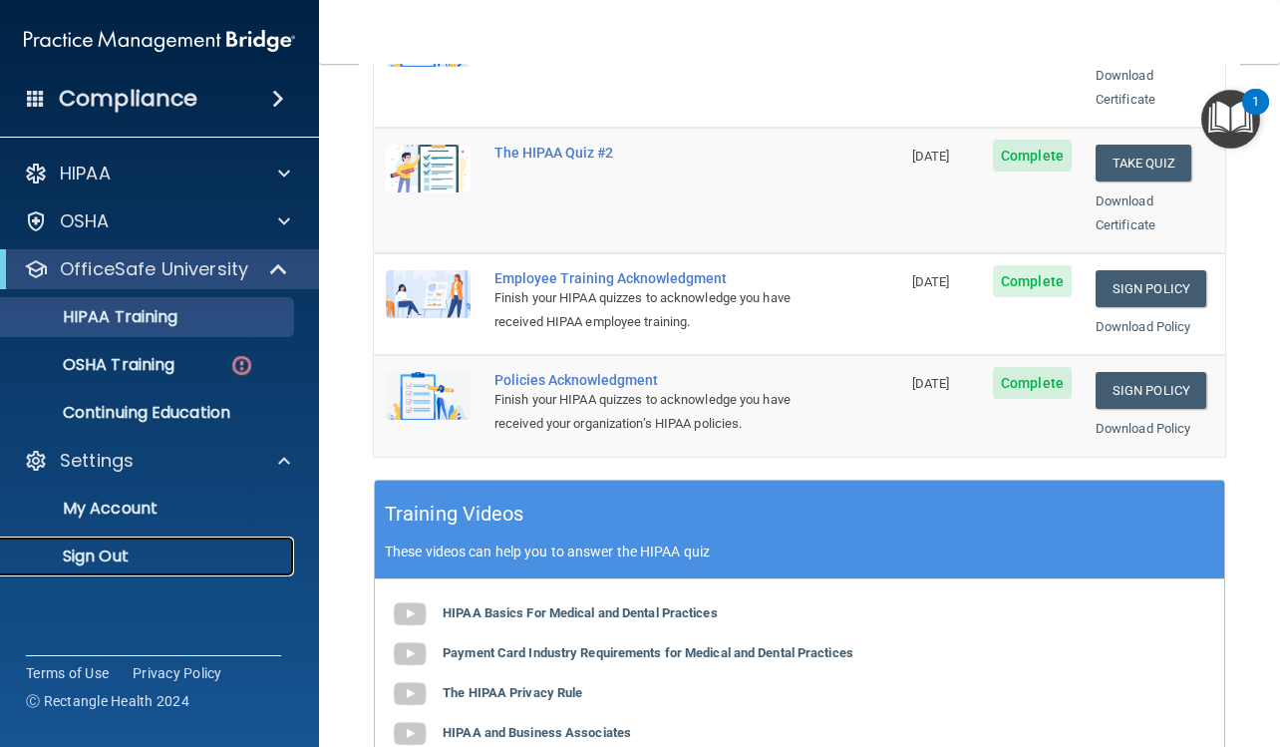
click at [129, 560] on p "Sign Out" at bounding box center [149, 556] width 272 height 20
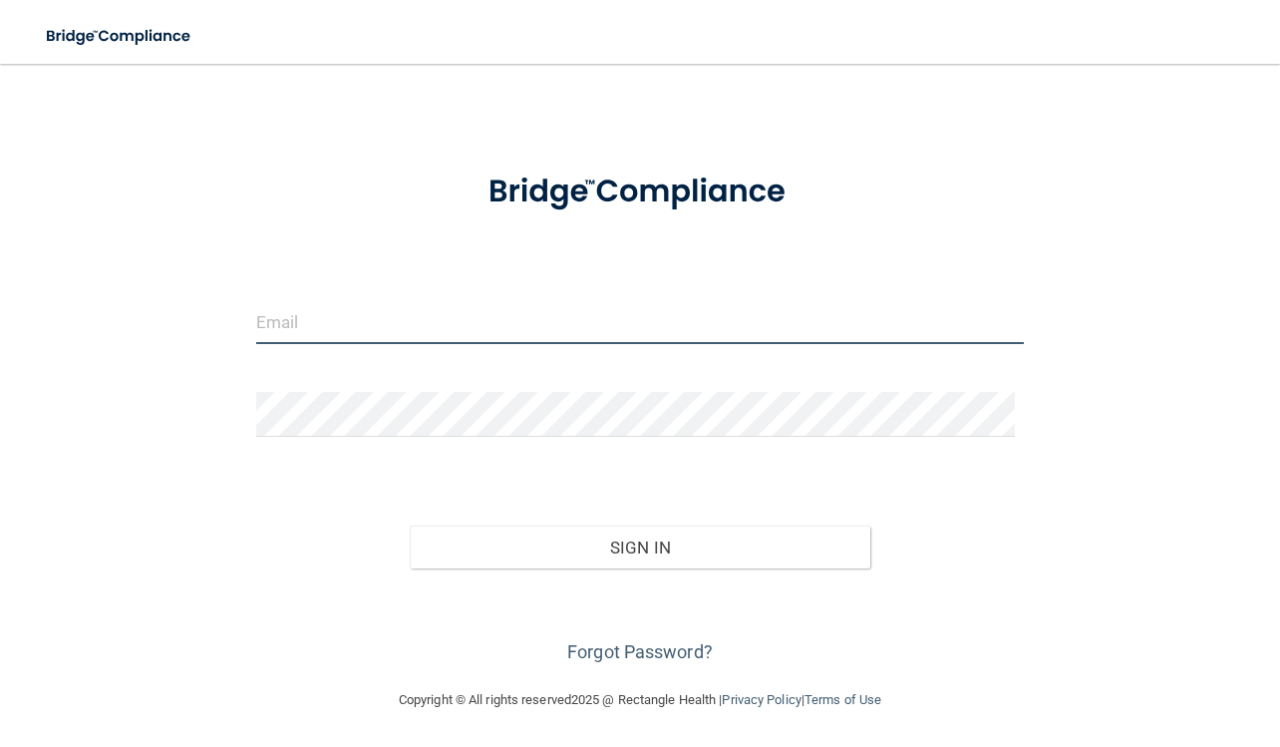
click at [369, 337] on input "email" at bounding box center [640, 321] width 768 height 45
type input "[EMAIL_ADDRESS][DOMAIN_NAME]"
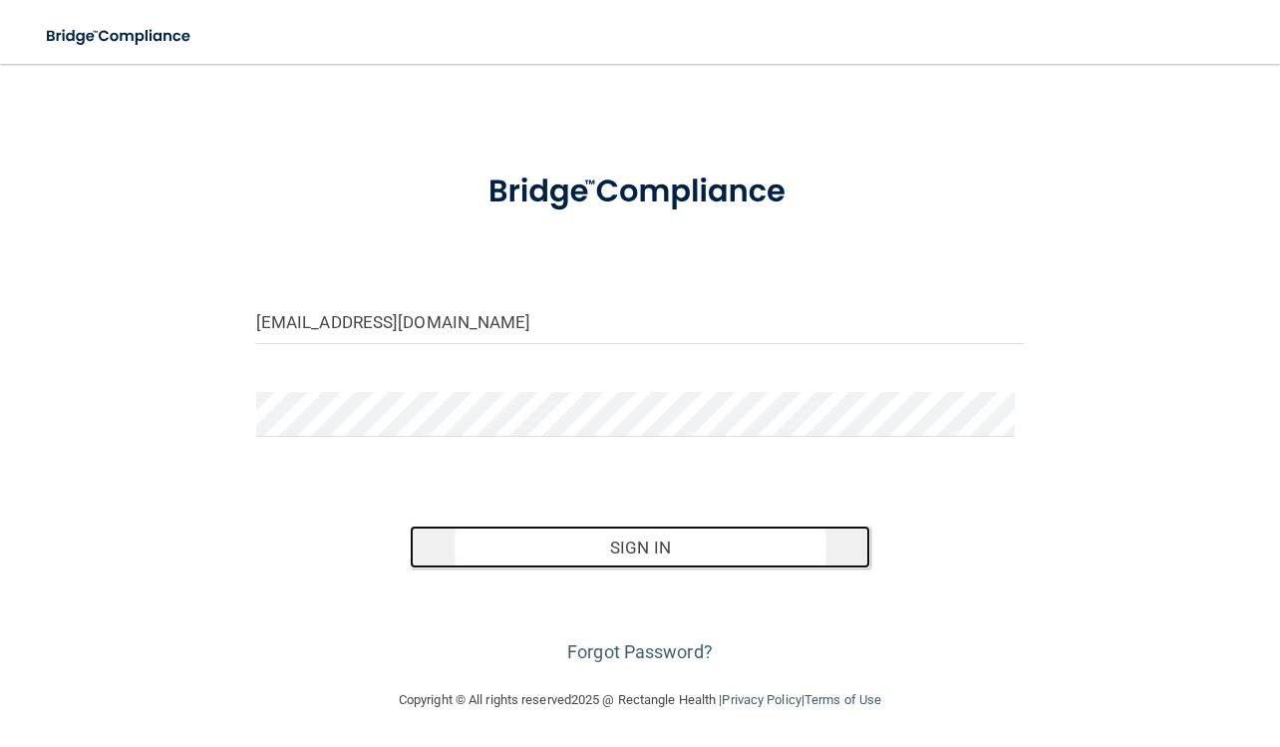
click at [715, 550] on button "Sign In" at bounding box center [640, 547] width 460 height 44
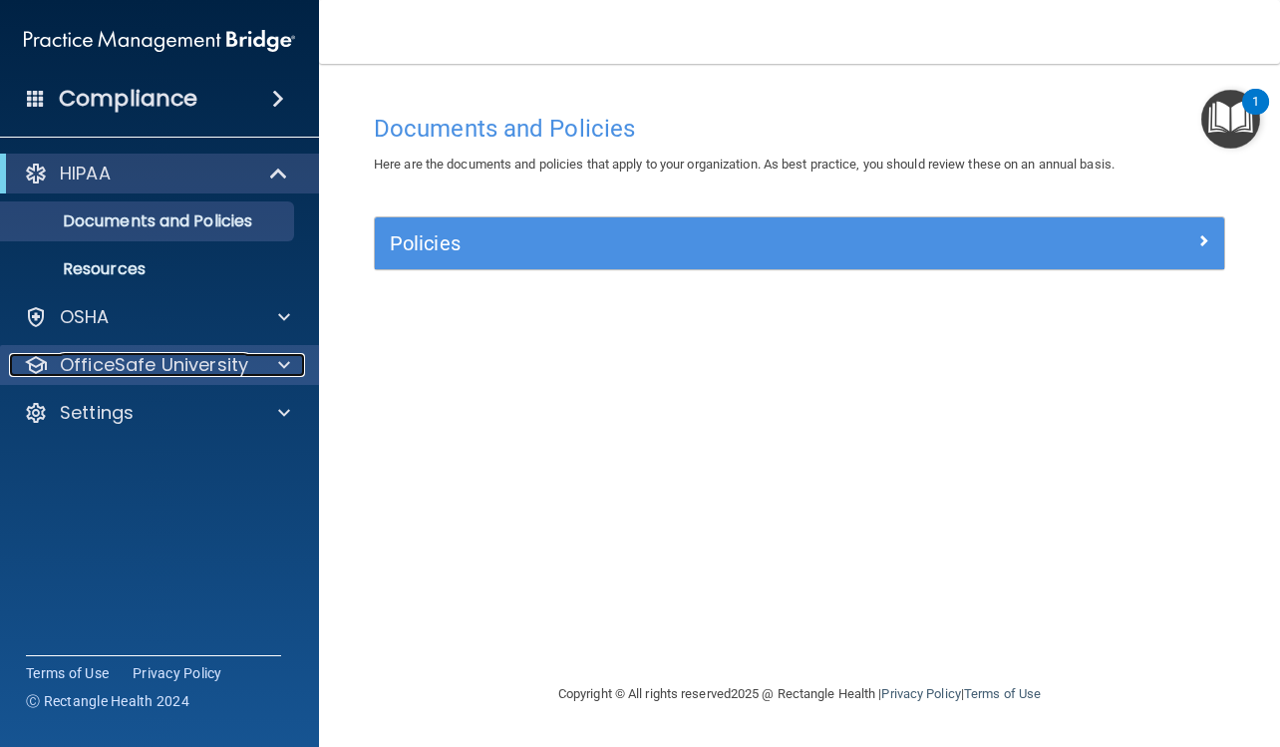
click at [262, 368] on div at bounding box center [281, 365] width 50 height 24
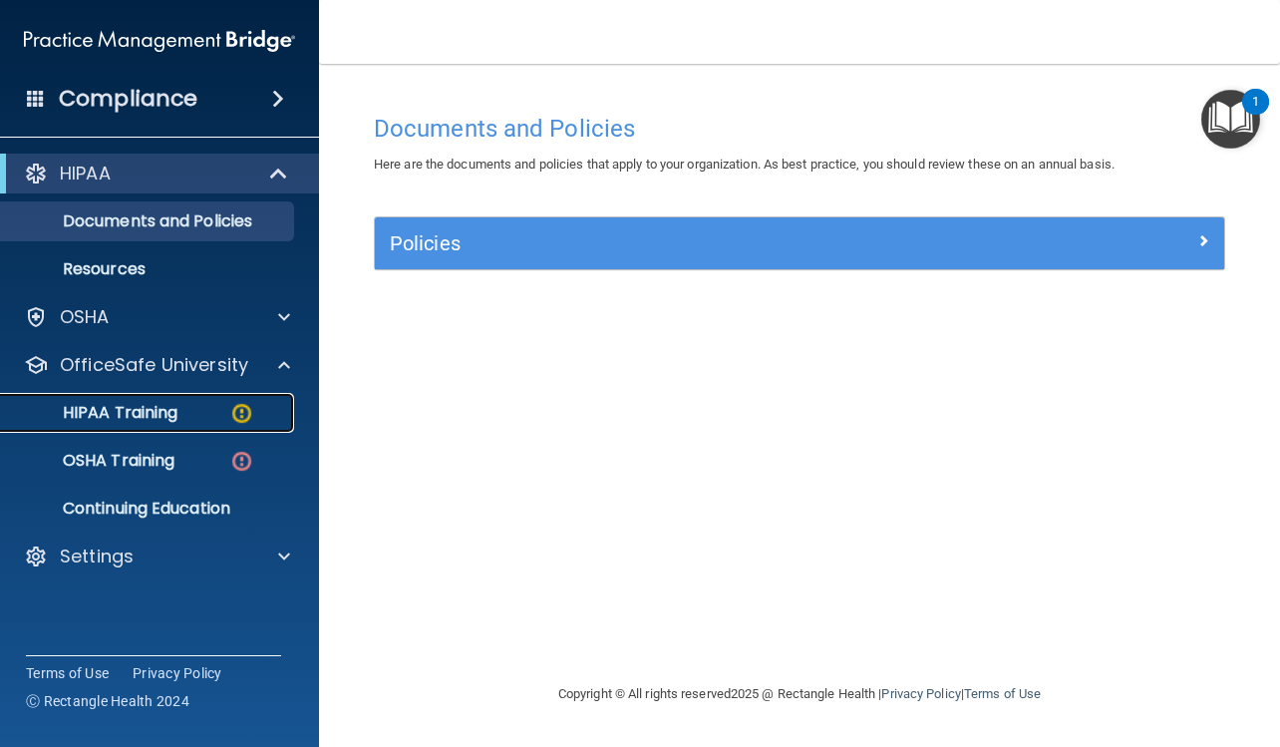
click at [235, 413] on img at bounding box center [241, 413] width 25 height 25
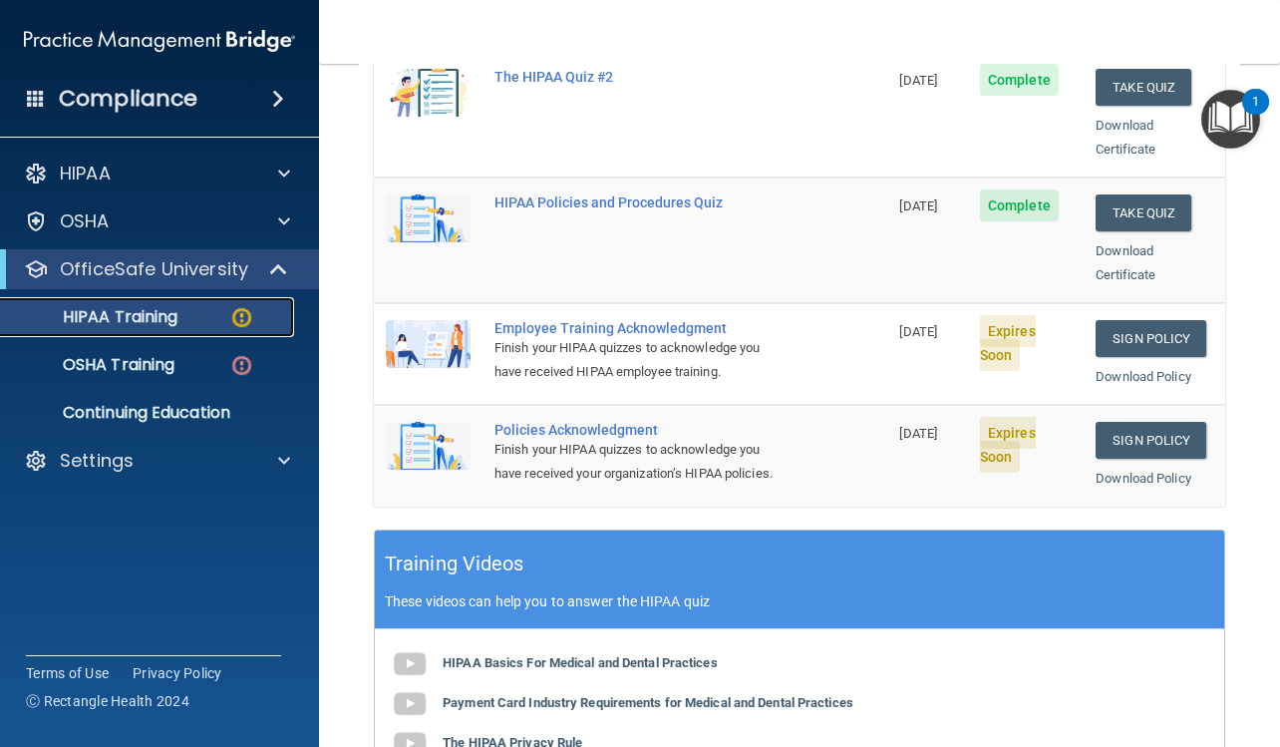
scroll to position [399, 0]
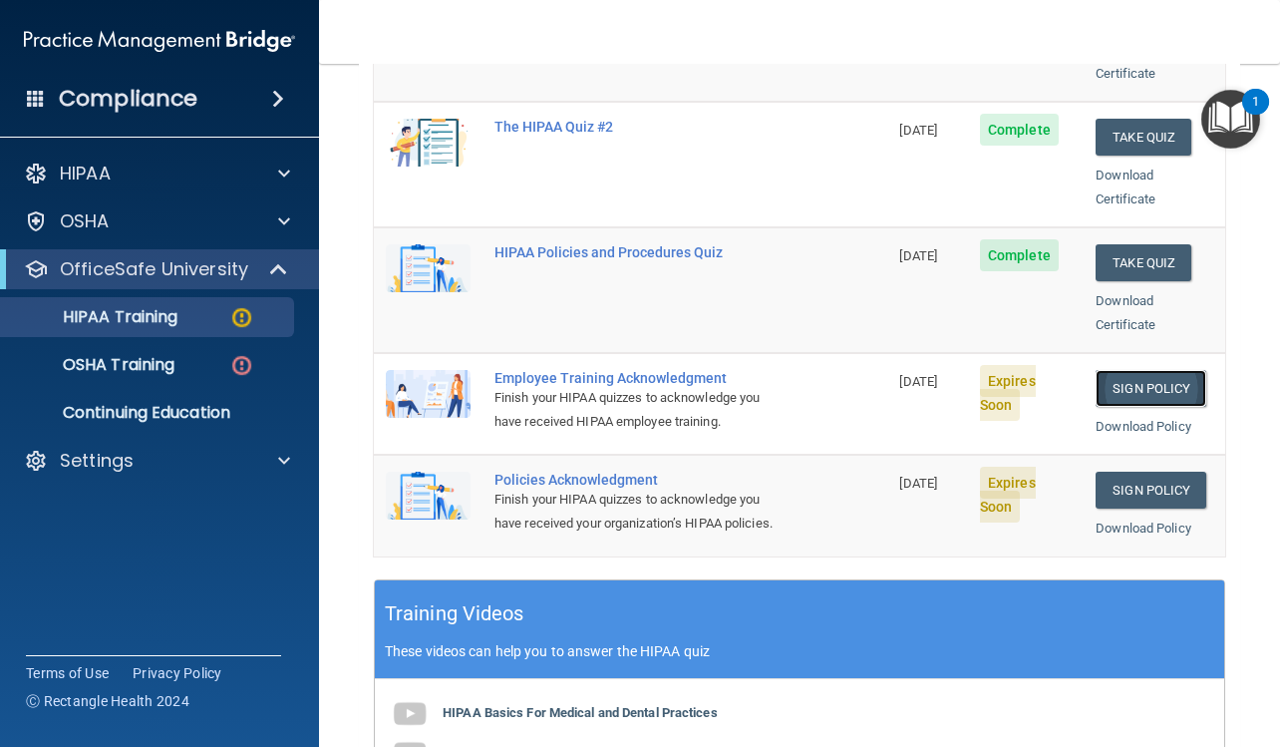
click at [1112, 376] on link "Sign Policy" at bounding box center [1150, 388] width 111 height 37
click at [1144, 419] on link "Download Policy" at bounding box center [1143, 426] width 96 height 15
click at [1099, 471] on link "Sign Policy" at bounding box center [1150, 489] width 111 height 37
click at [1150, 520] on link "Download Policy" at bounding box center [1143, 527] width 96 height 15
click at [1128, 471] on link "Sign Policy" at bounding box center [1150, 489] width 111 height 37
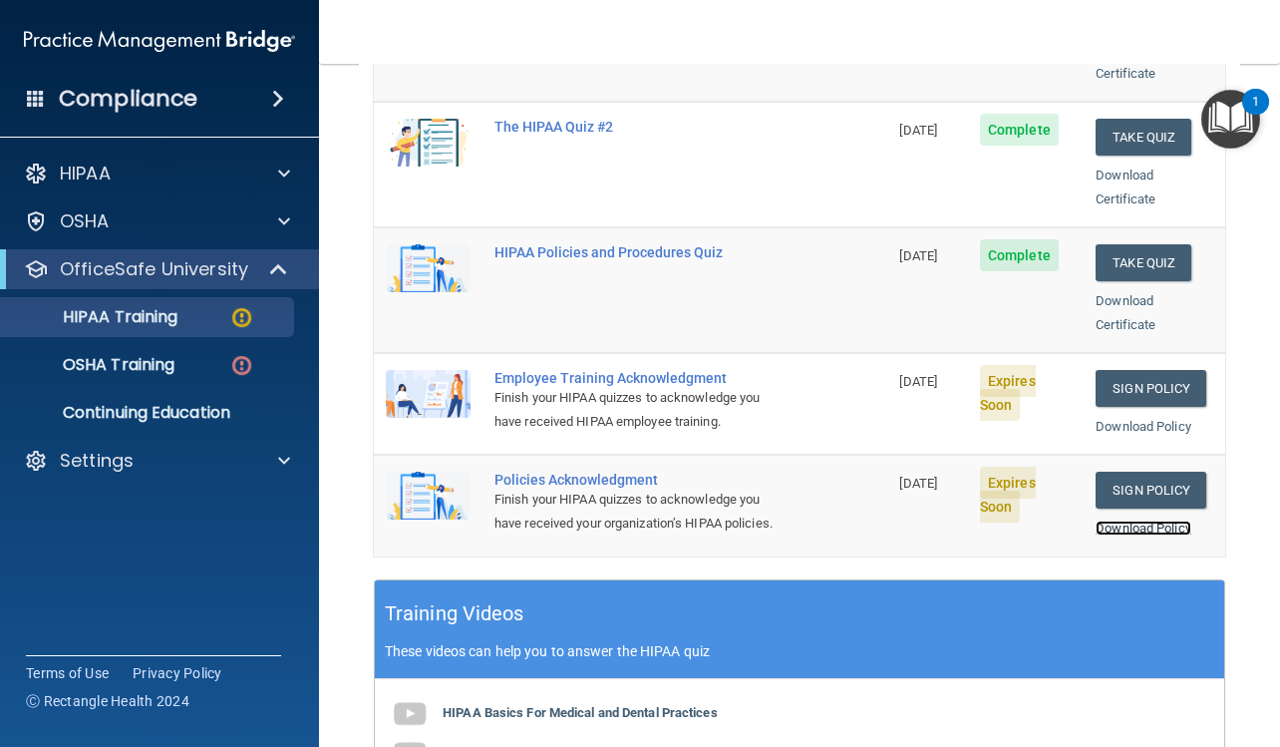
click at [1149, 520] on link "Download Policy" at bounding box center [1143, 527] width 96 height 15
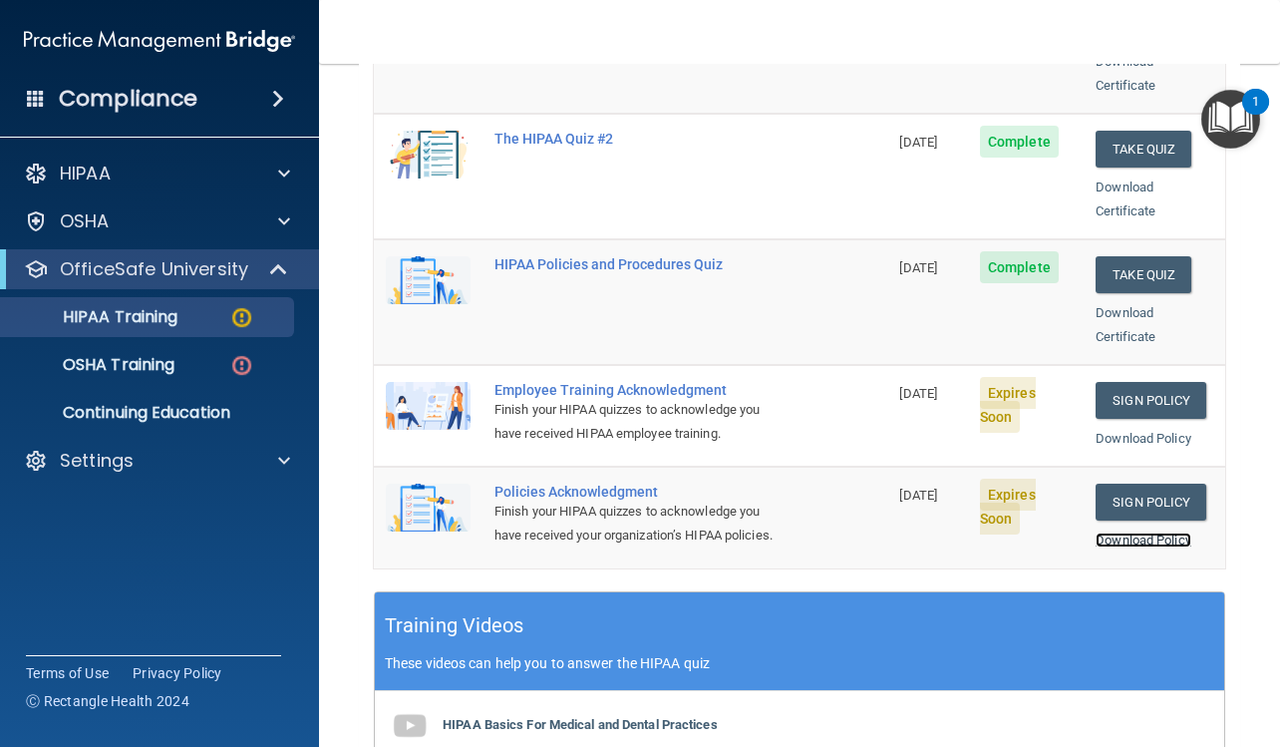
scroll to position [348, 0]
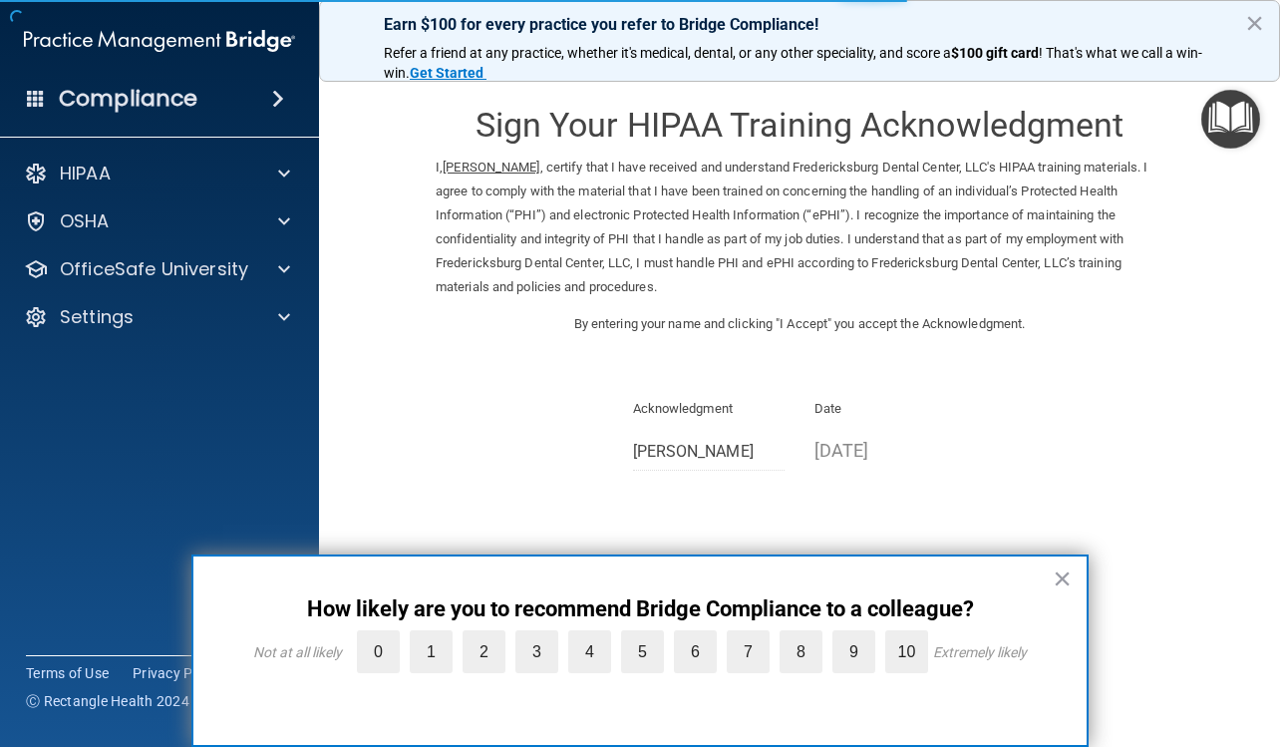
click at [820, 585] on div "× How likely are you to recommend Bridge Compliance to a colleague? Not at all …" at bounding box center [639, 650] width 897 height 192
click at [1055, 577] on button "×" at bounding box center [1062, 578] width 19 height 32
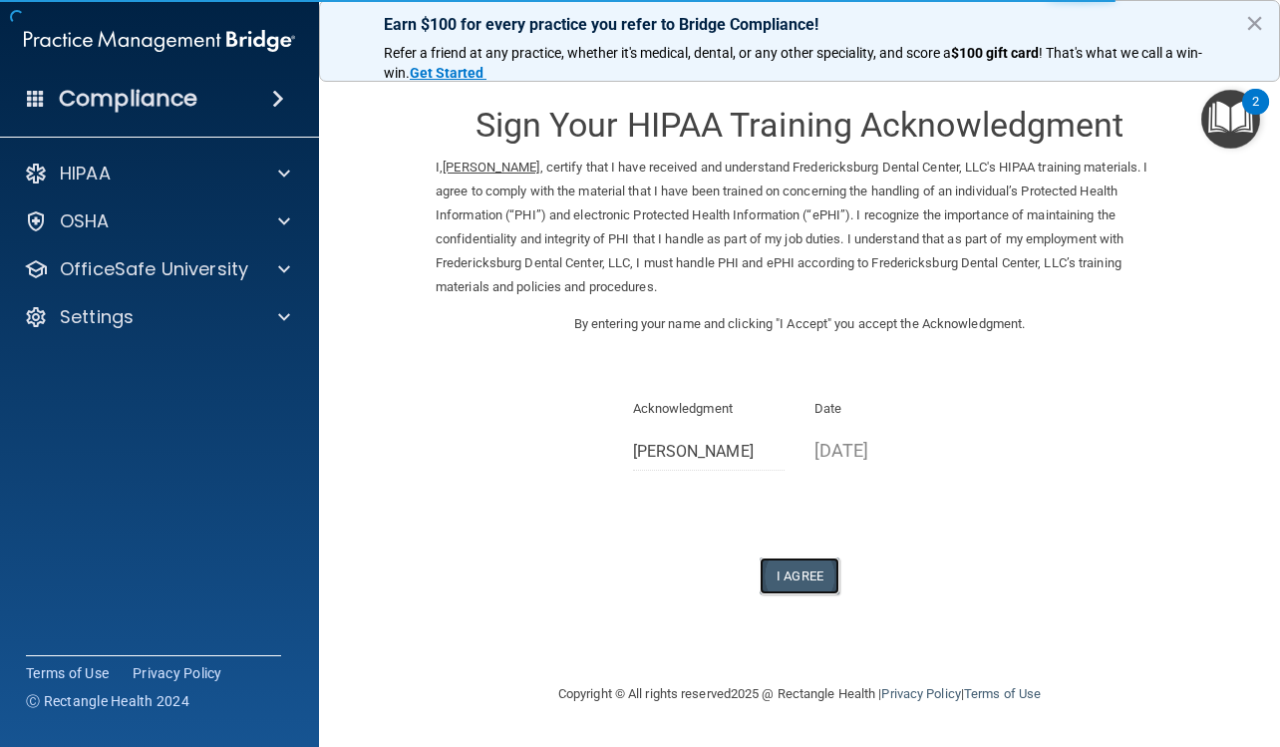
click at [794, 564] on button "I Agree" at bounding box center [800, 575] width 80 height 37
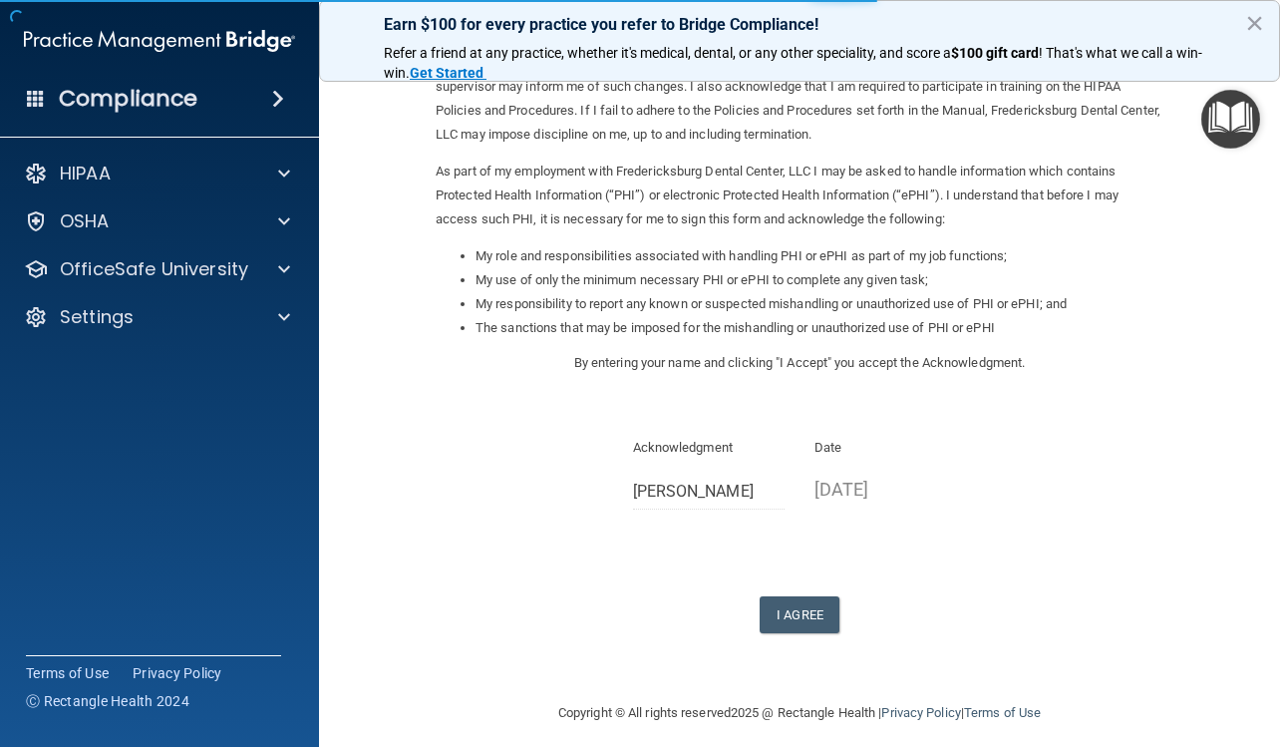
scroll to position [166, 0]
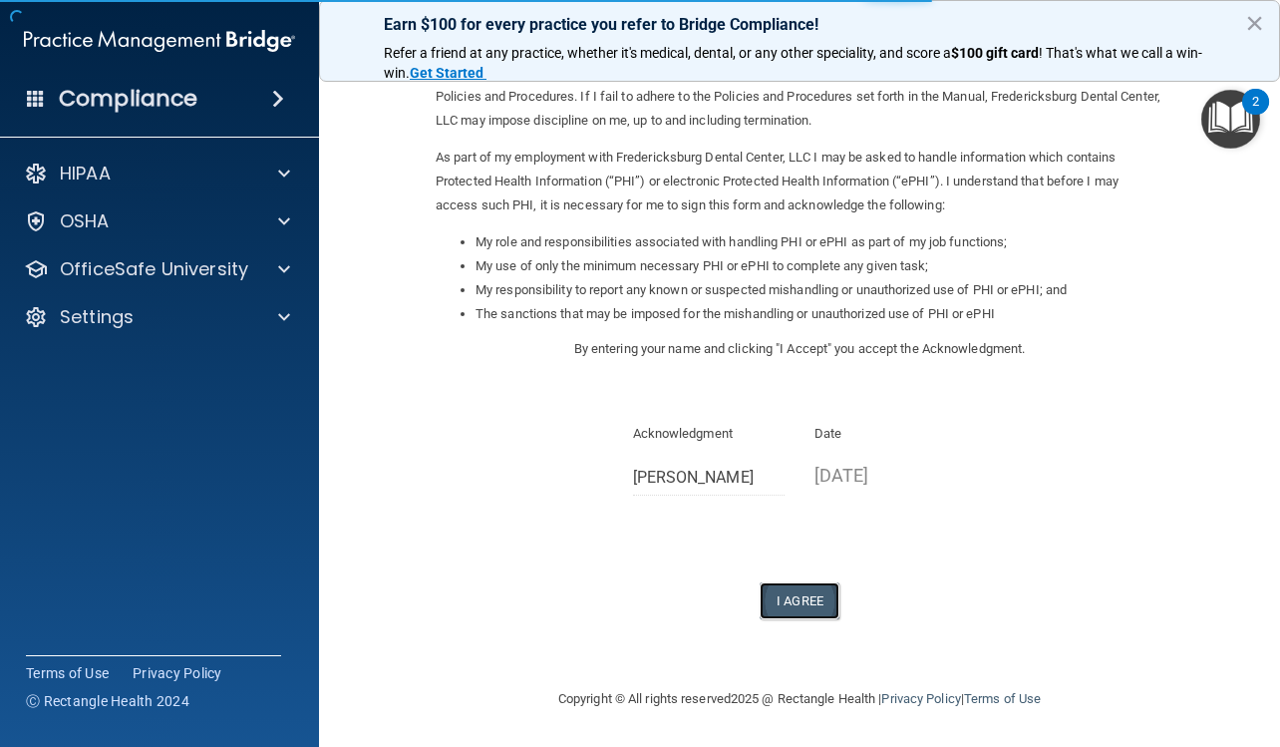
click at [773, 598] on button "I Agree" at bounding box center [800, 600] width 80 height 37
